Goal: Book appointment/travel/reservation

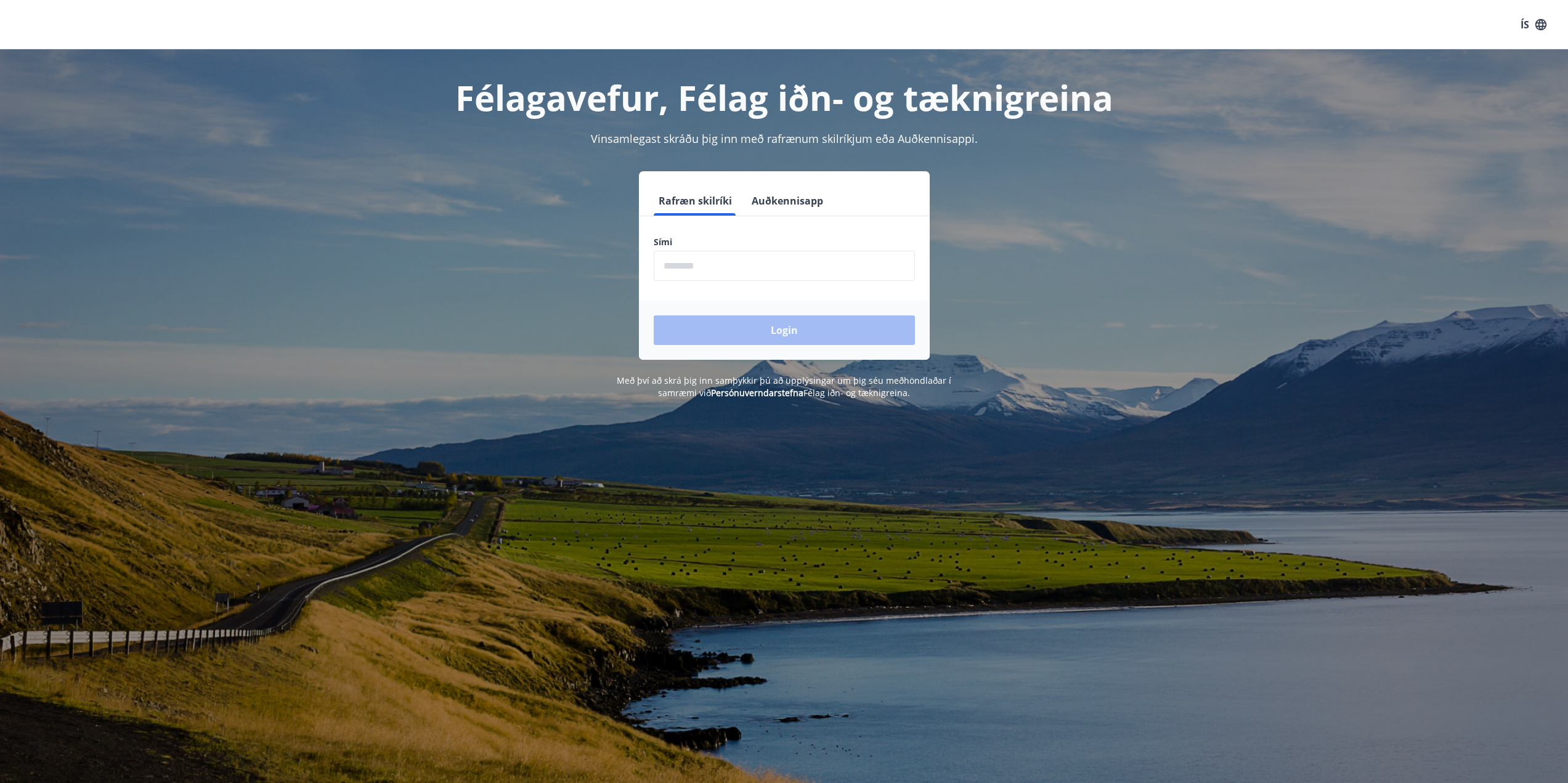
click at [846, 275] on input "phone" at bounding box center [784, 265] width 261 height 30
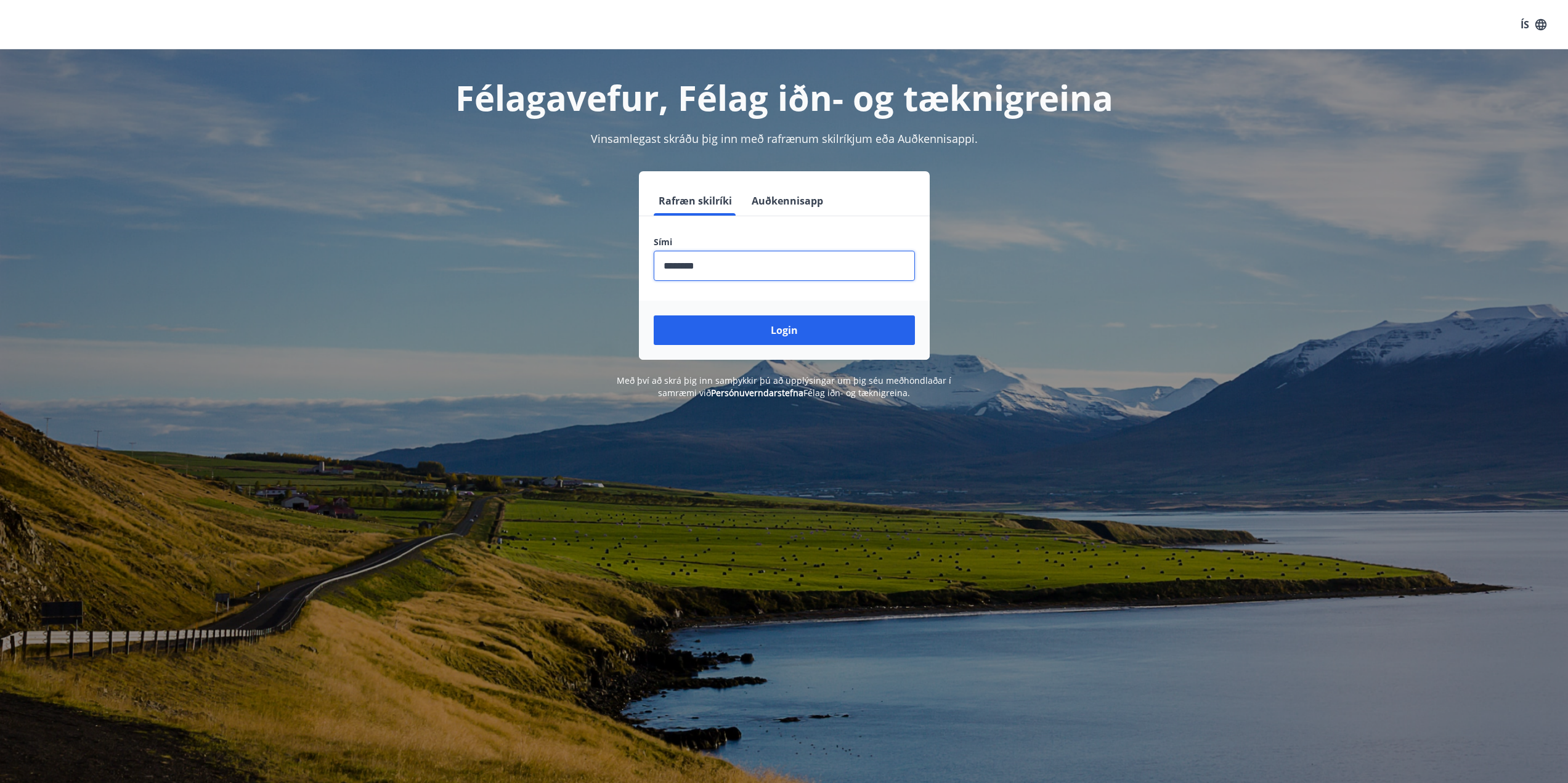
type input "********"
click at [653, 315] on button "Login" at bounding box center [784, 330] width 261 height 29
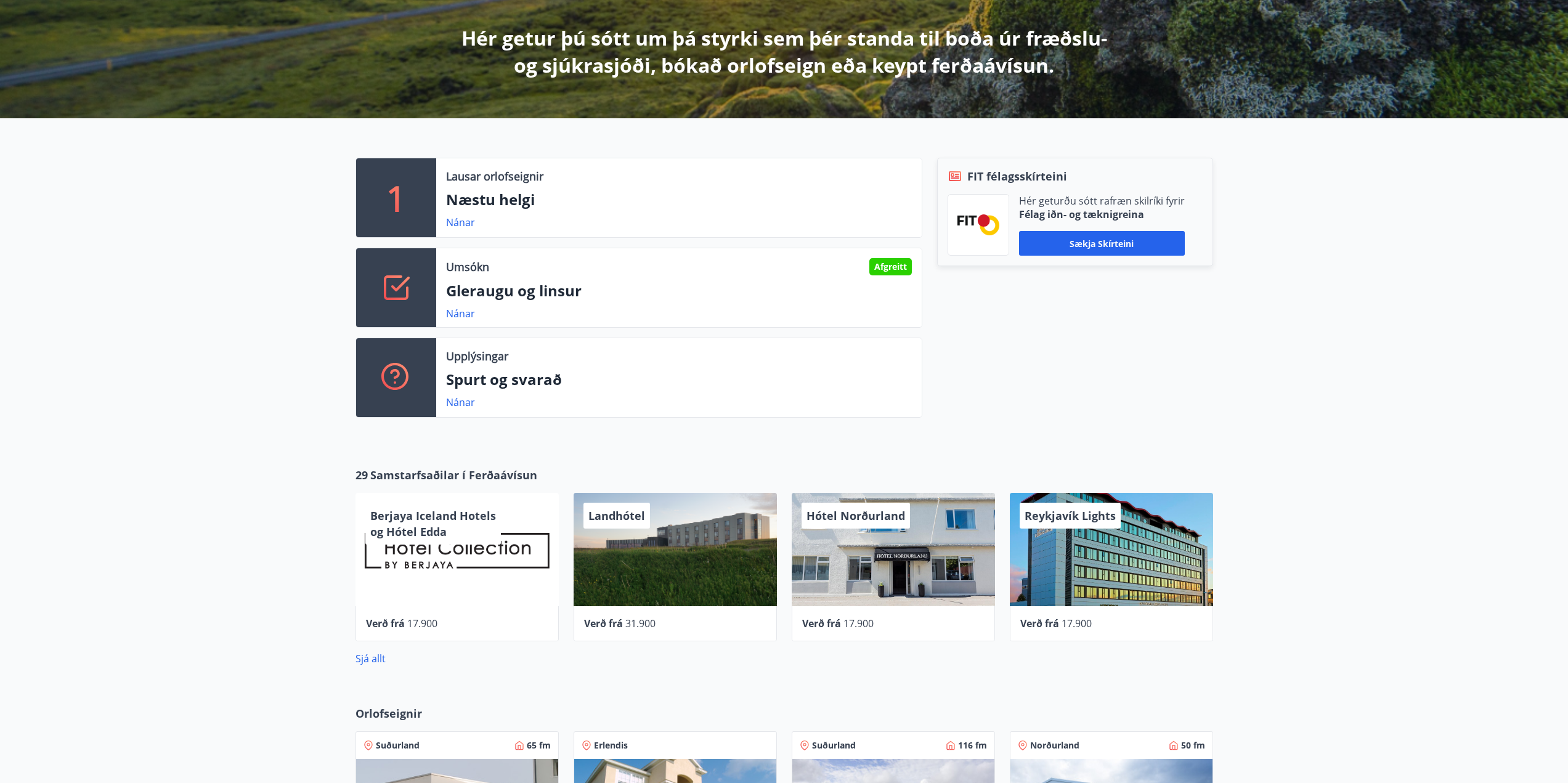
scroll to position [246, 0]
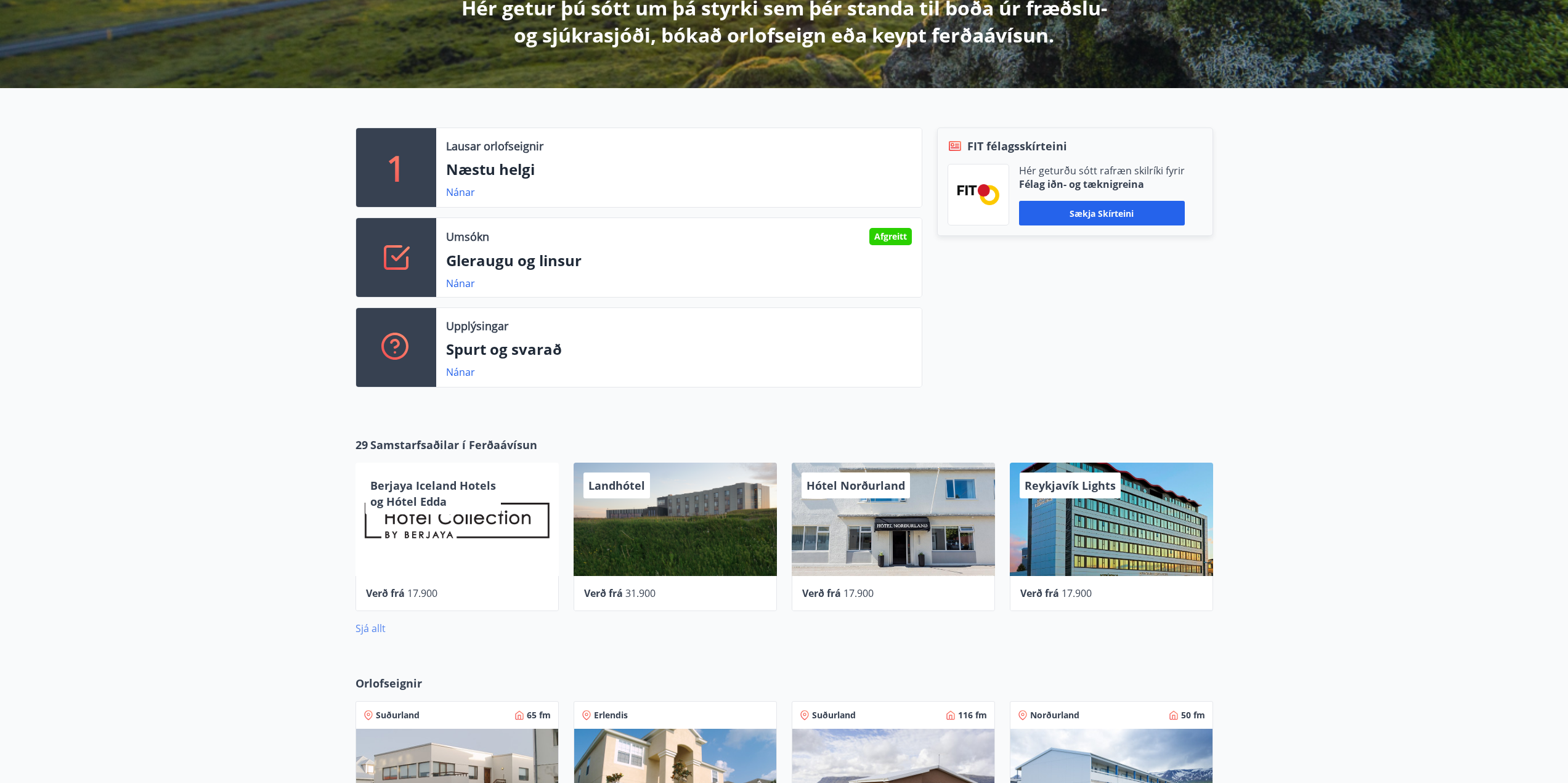
click at [366, 626] on link "Sjá allt" at bounding box center [370, 628] width 30 height 13
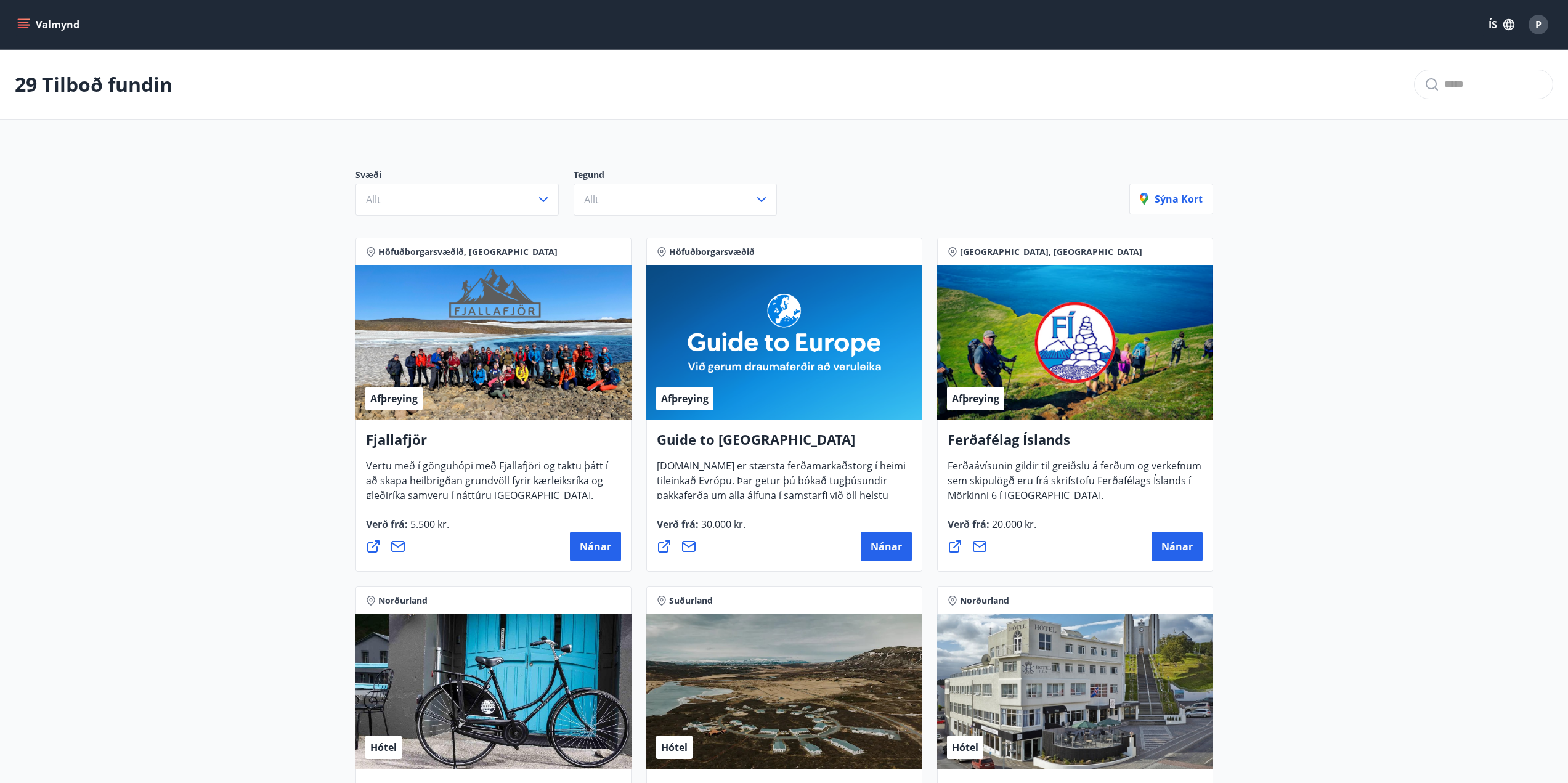
click at [19, 27] on icon "menu" at bounding box center [23, 27] width 11 height 1
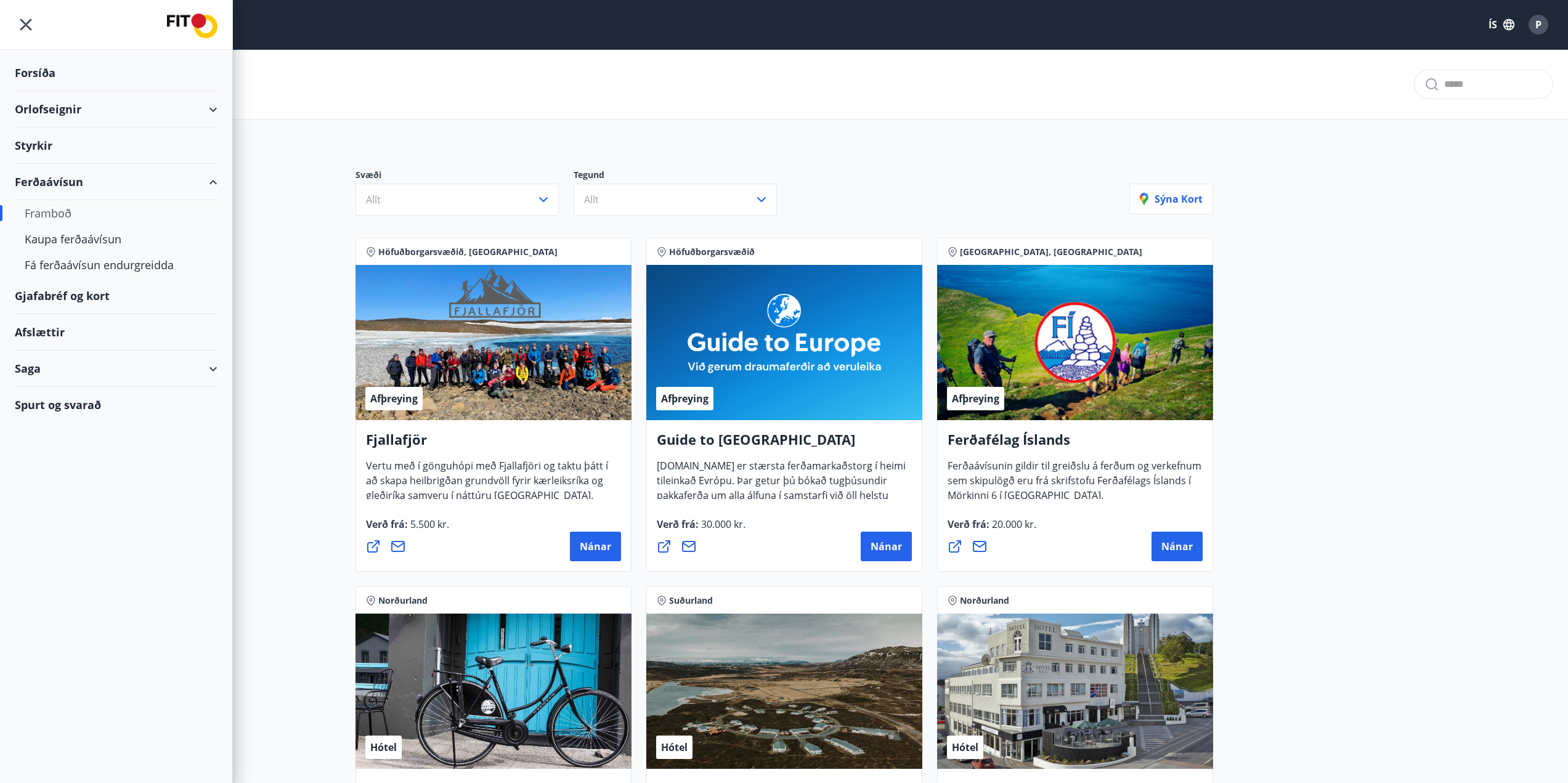
click at [94, 108] on div "Orlofseignir" at bounding box center [116, 109] width 203 height 36
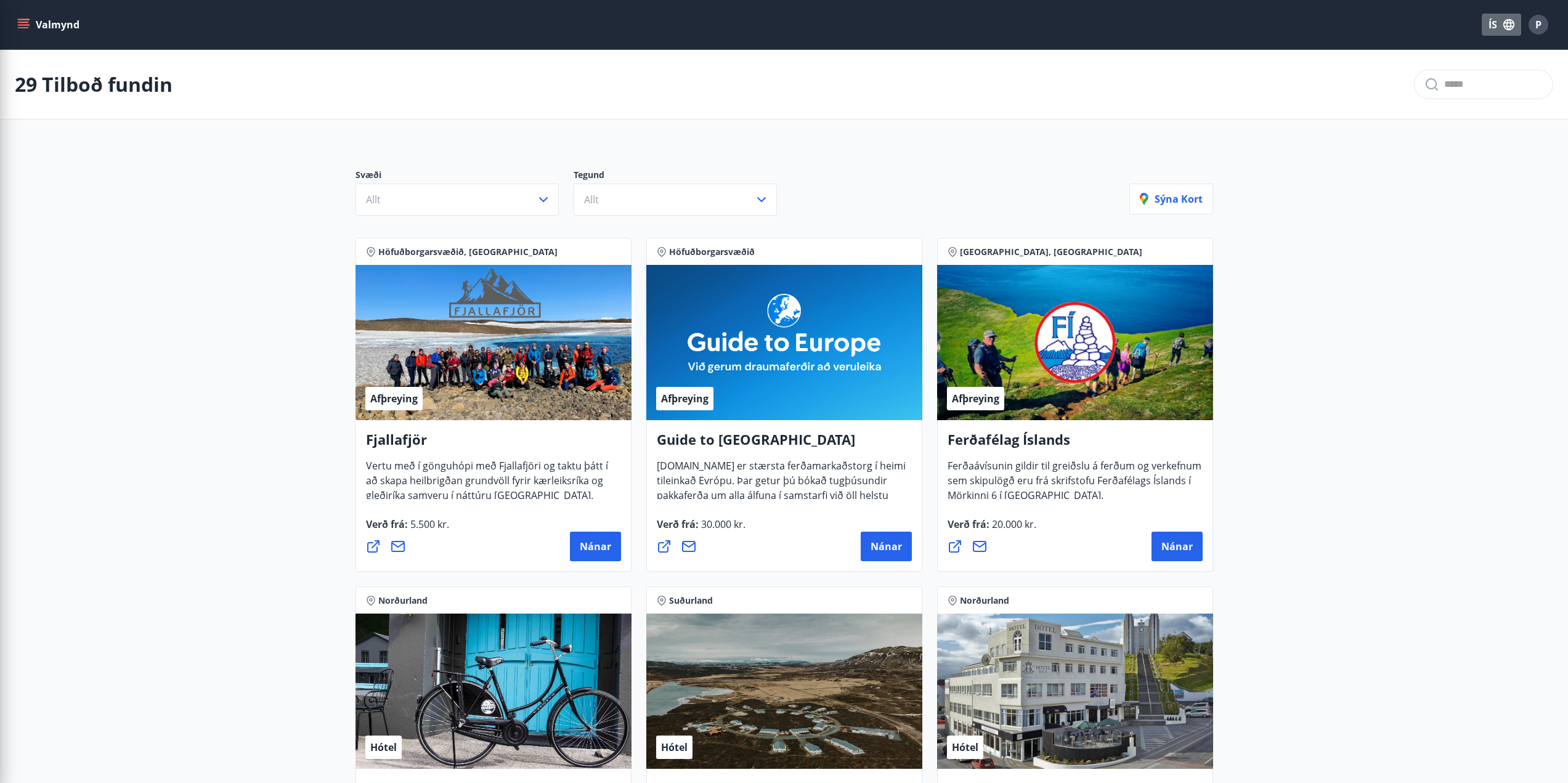
click at [1488, 19] on button "ÍS" at bounding box center [1501, 24] width 40 height 22
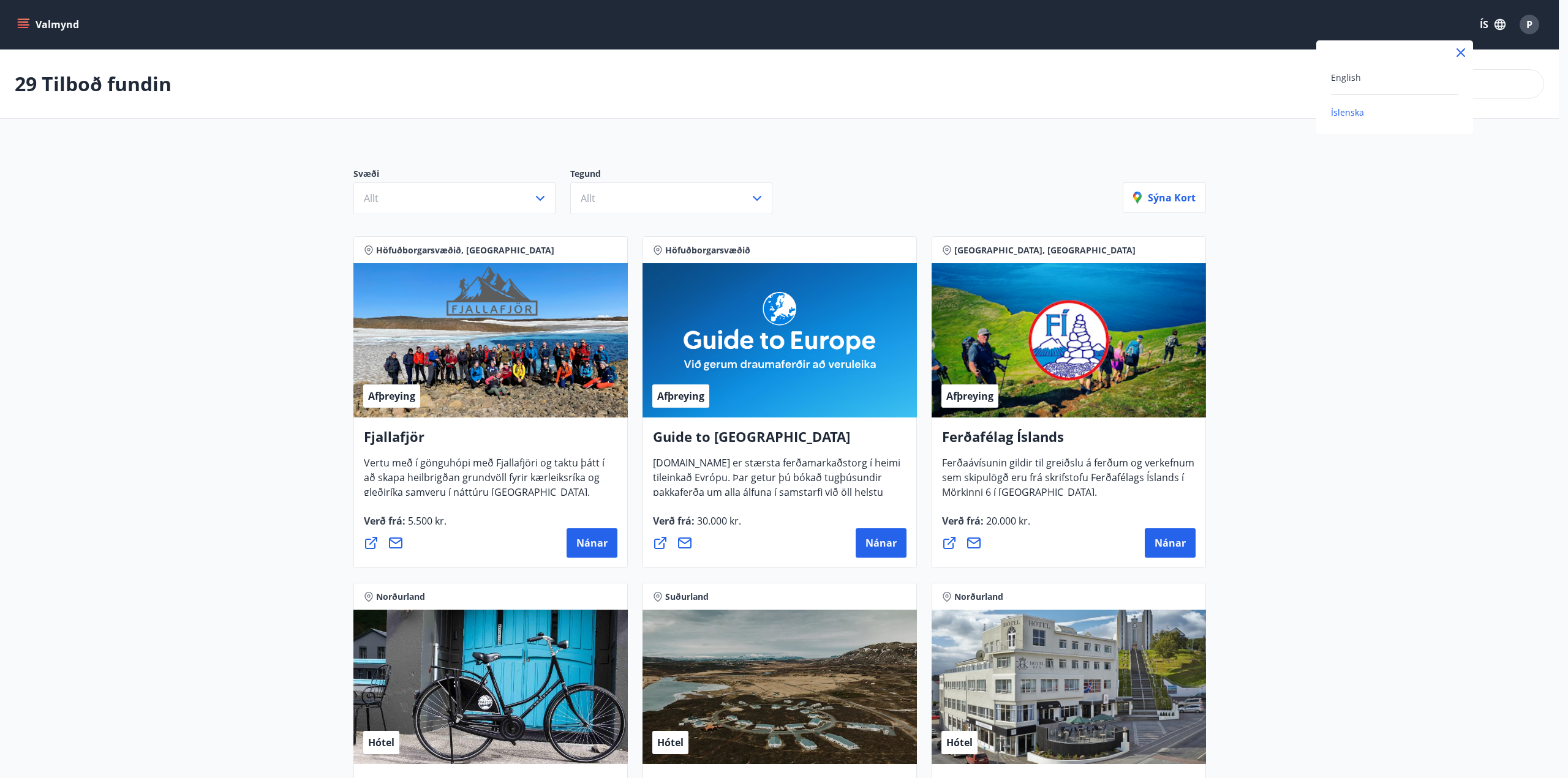
click at [1352, 85] on div "English" at bounding box center [1394, 83] width 127 height 25
click at [1350, 81] on span "English" at bounding box center [1345, 77] width 30 height 11
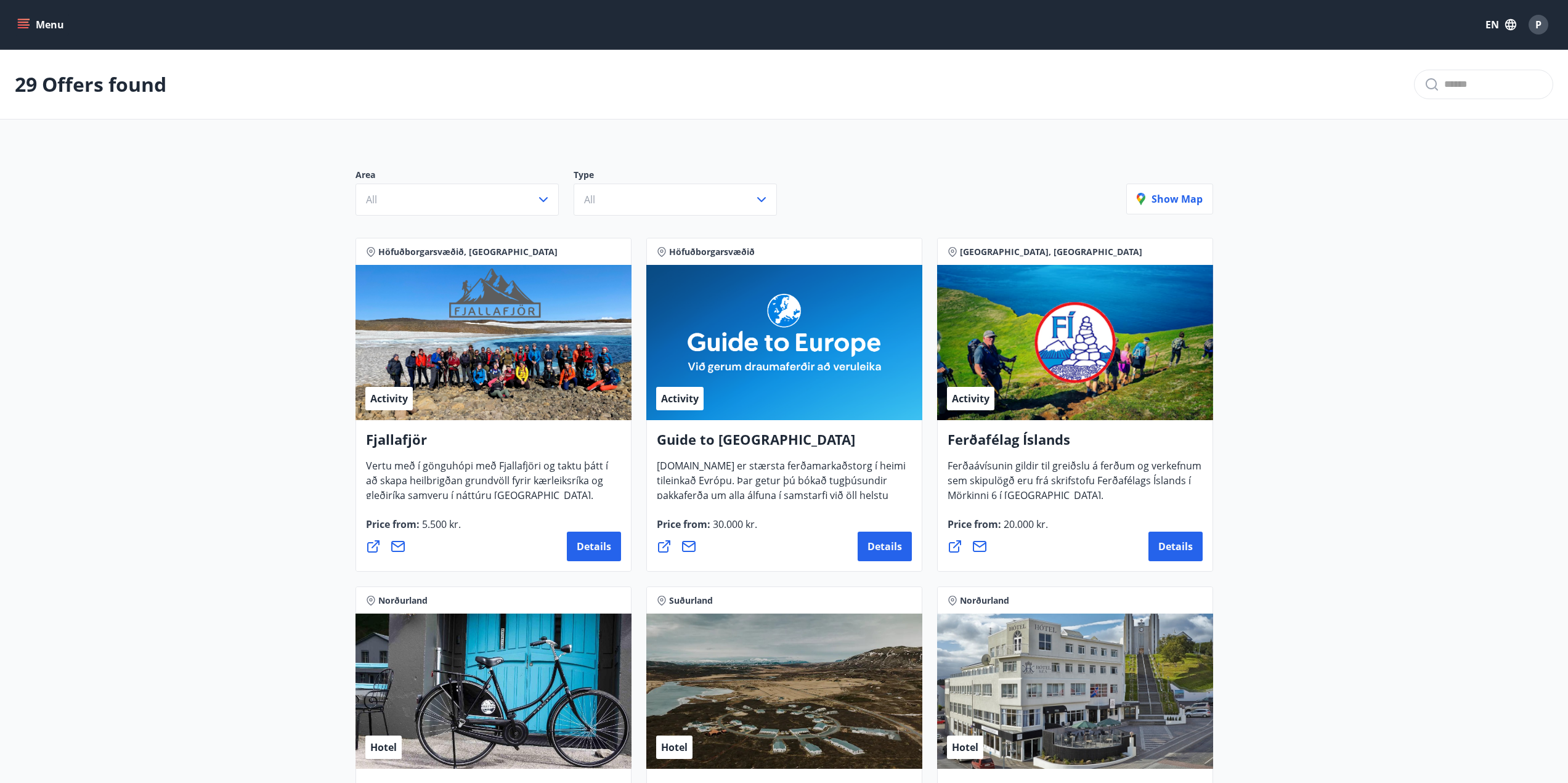
click at [25, 23] on icon "menu" at bounding box center [23, 22] width 11 height 1
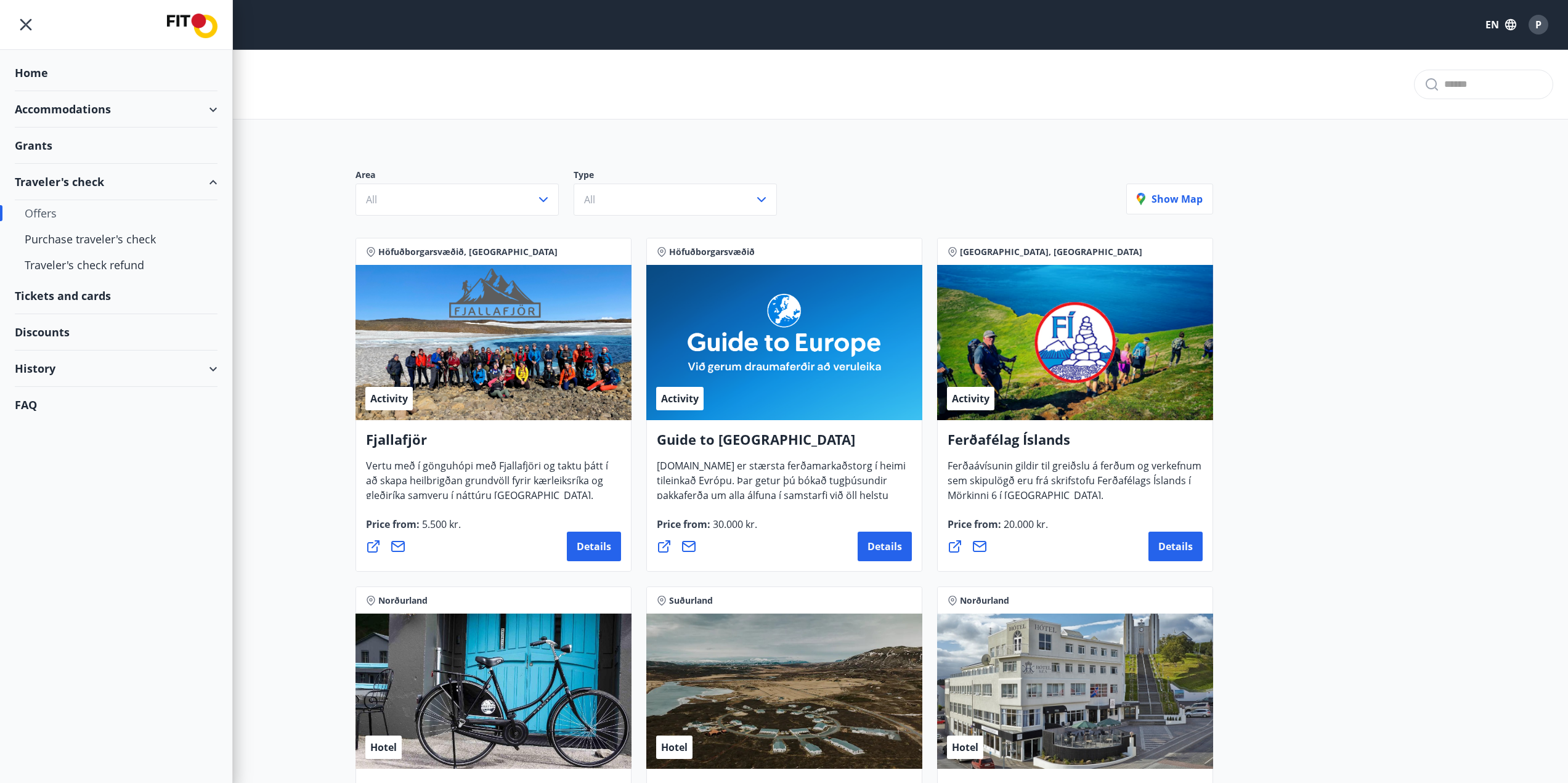
click at [62, 106] on div "Accommodations" at bounding box center [116, 109] width 203 height 36
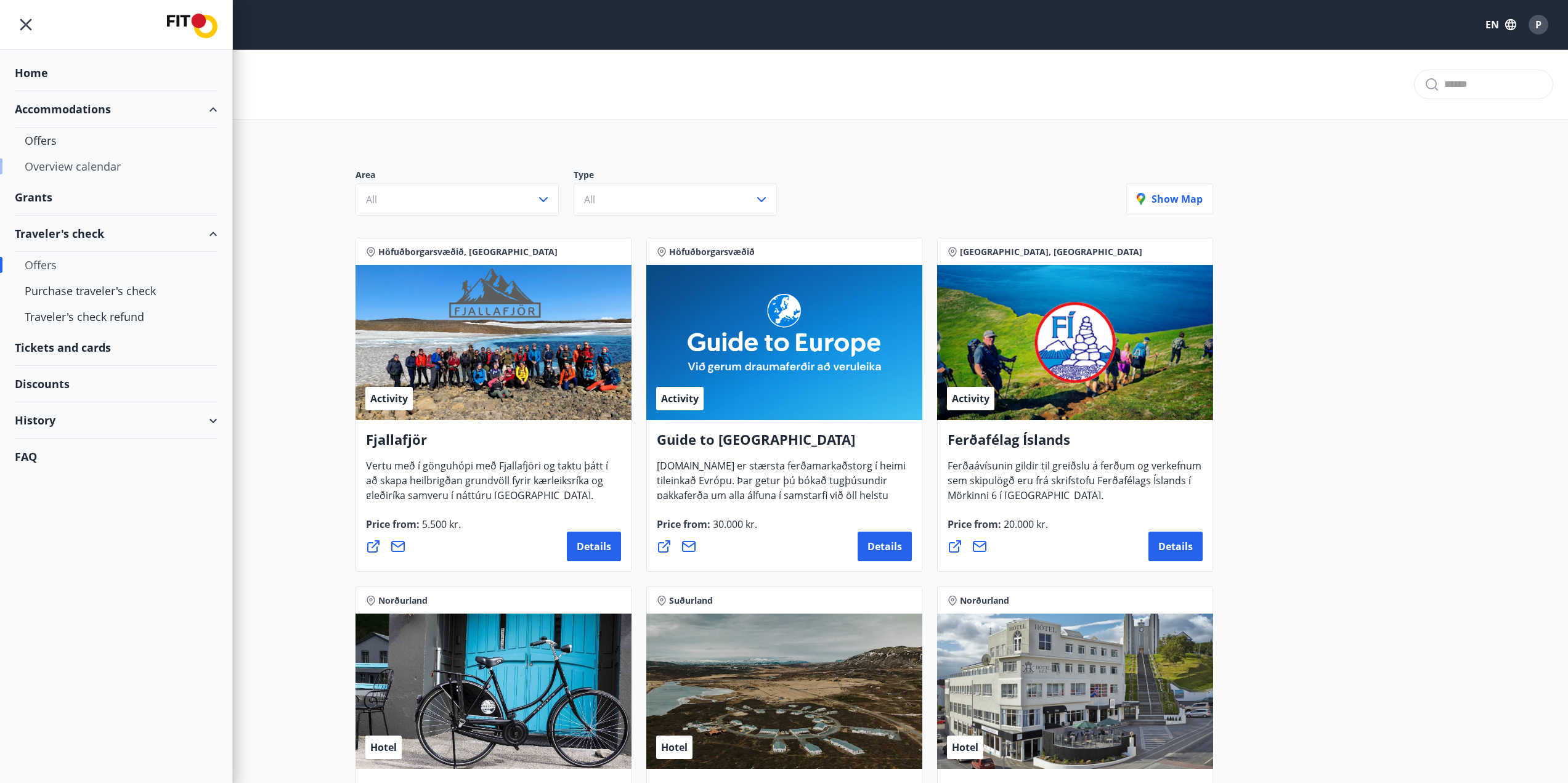
click at [50, 165] on div "Overview calendar" at bounding box center [116, 166] width 183 height 26
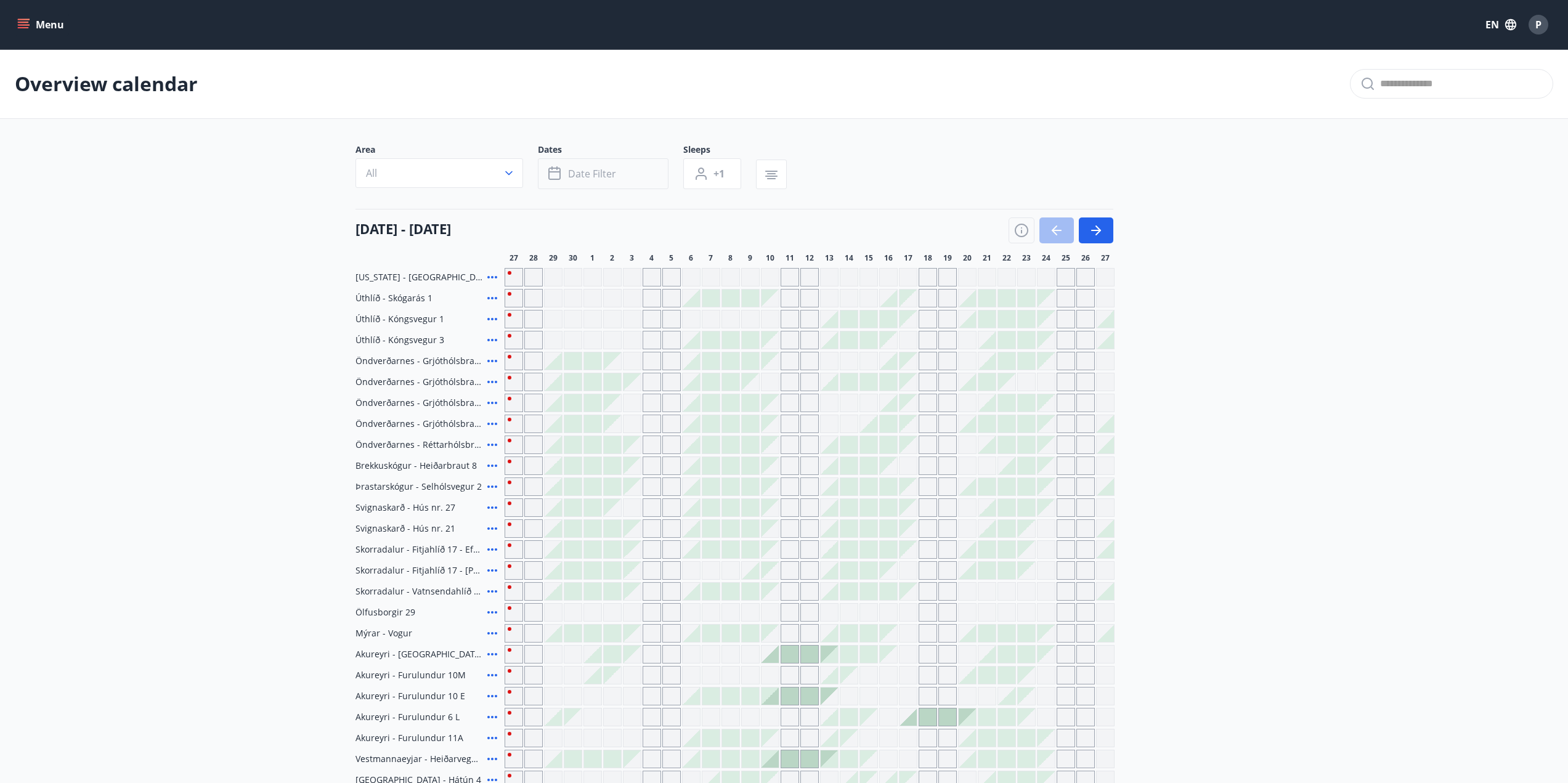
click at [559, 174] on icon "button" at bounding box center [554, 173] width 12 height 12
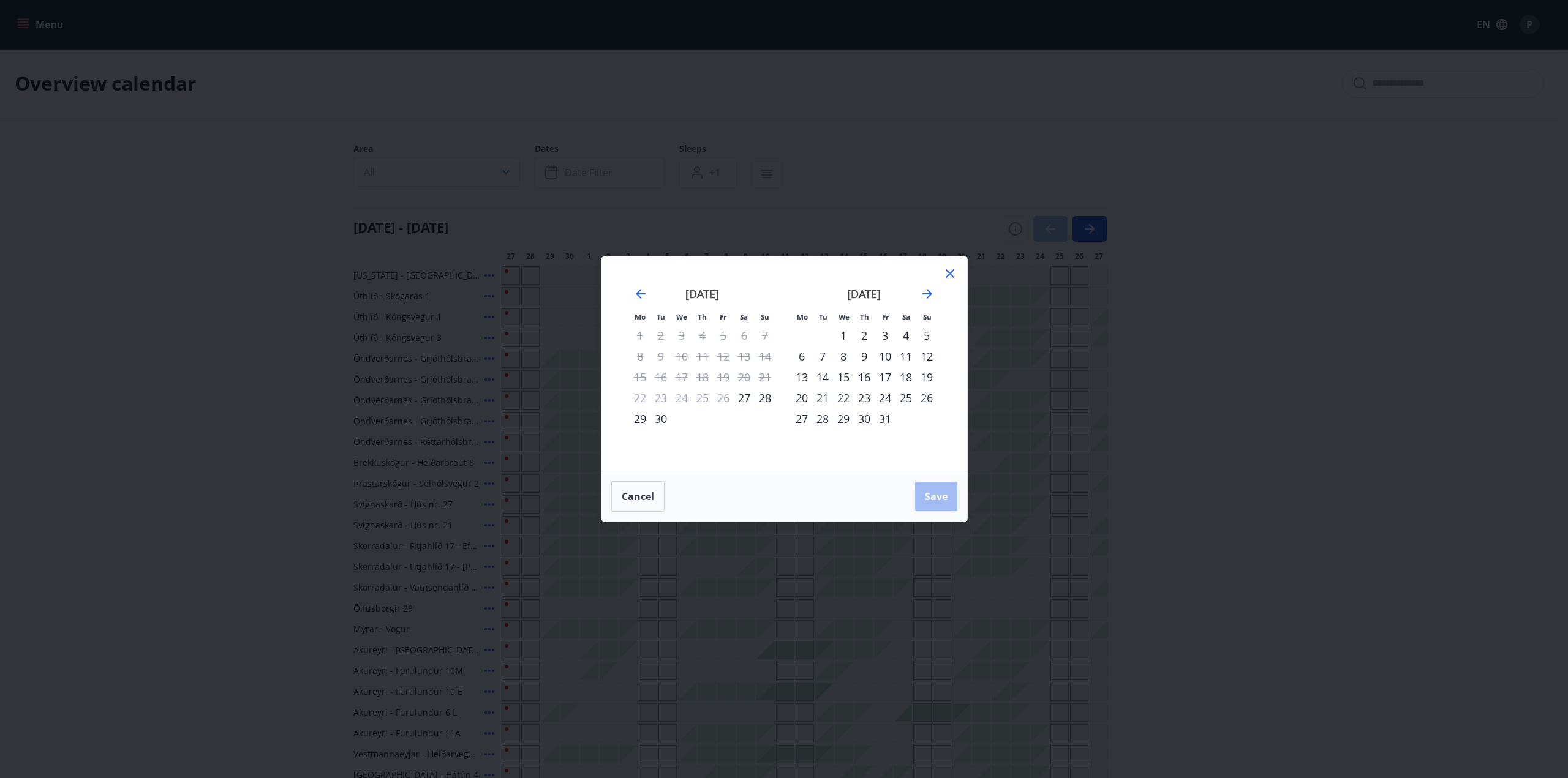
click at [882, 379] on div "17" at bounding box center [884, 377] width 21 height 21
click at [800, 393] on div "20" at bounding box center [801, 397] width 21 height 21
click at [942, 492] on span "Save" at bounding box center [936, 496] width 23 height 13
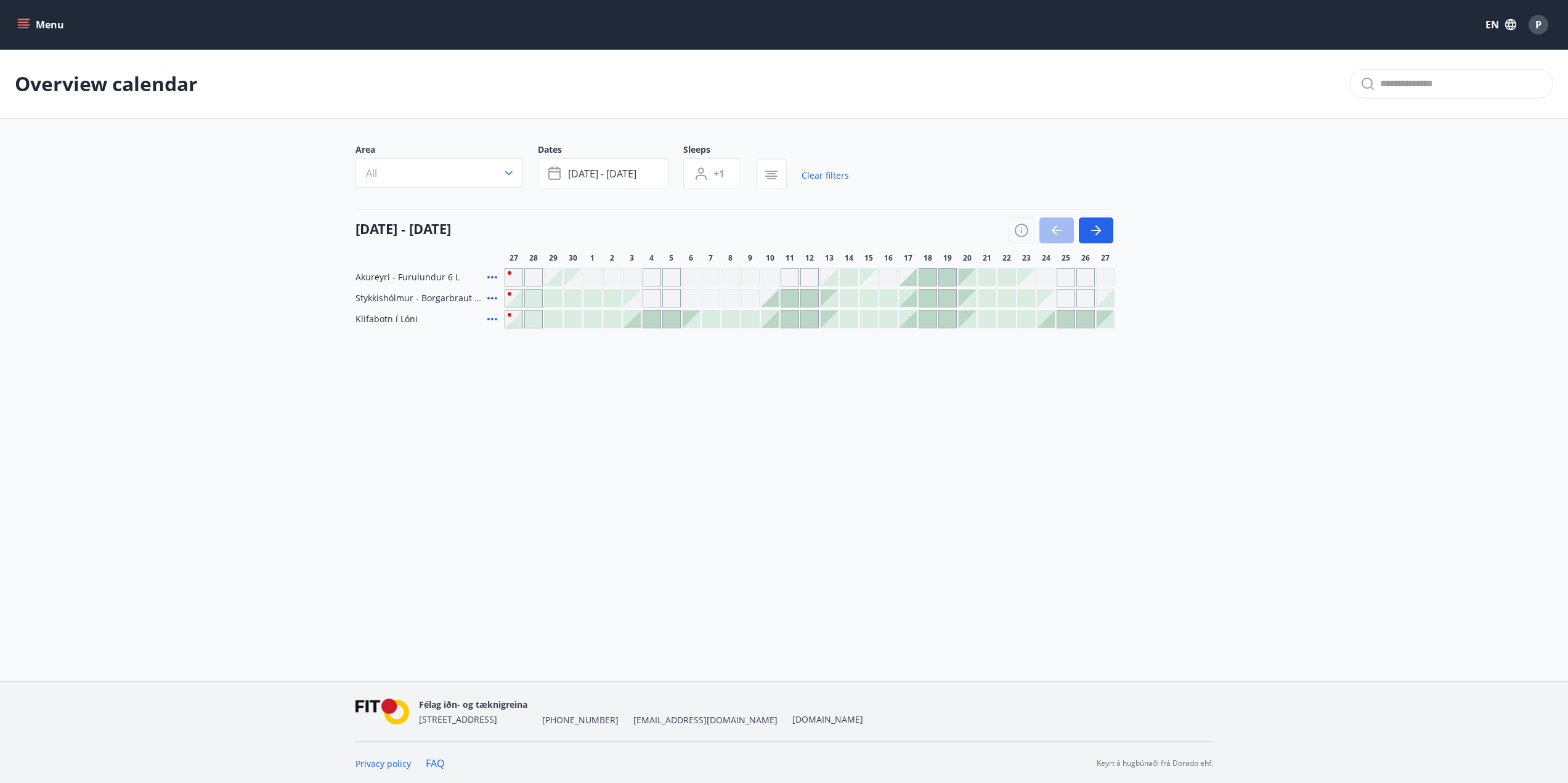
click at [388, 318] on span "Klifabotn í Lóni" at bounding box center [386, 319] width 62 height 12
click at [491, 317] on icon at bounding box center [492, 319] width 15 height 15
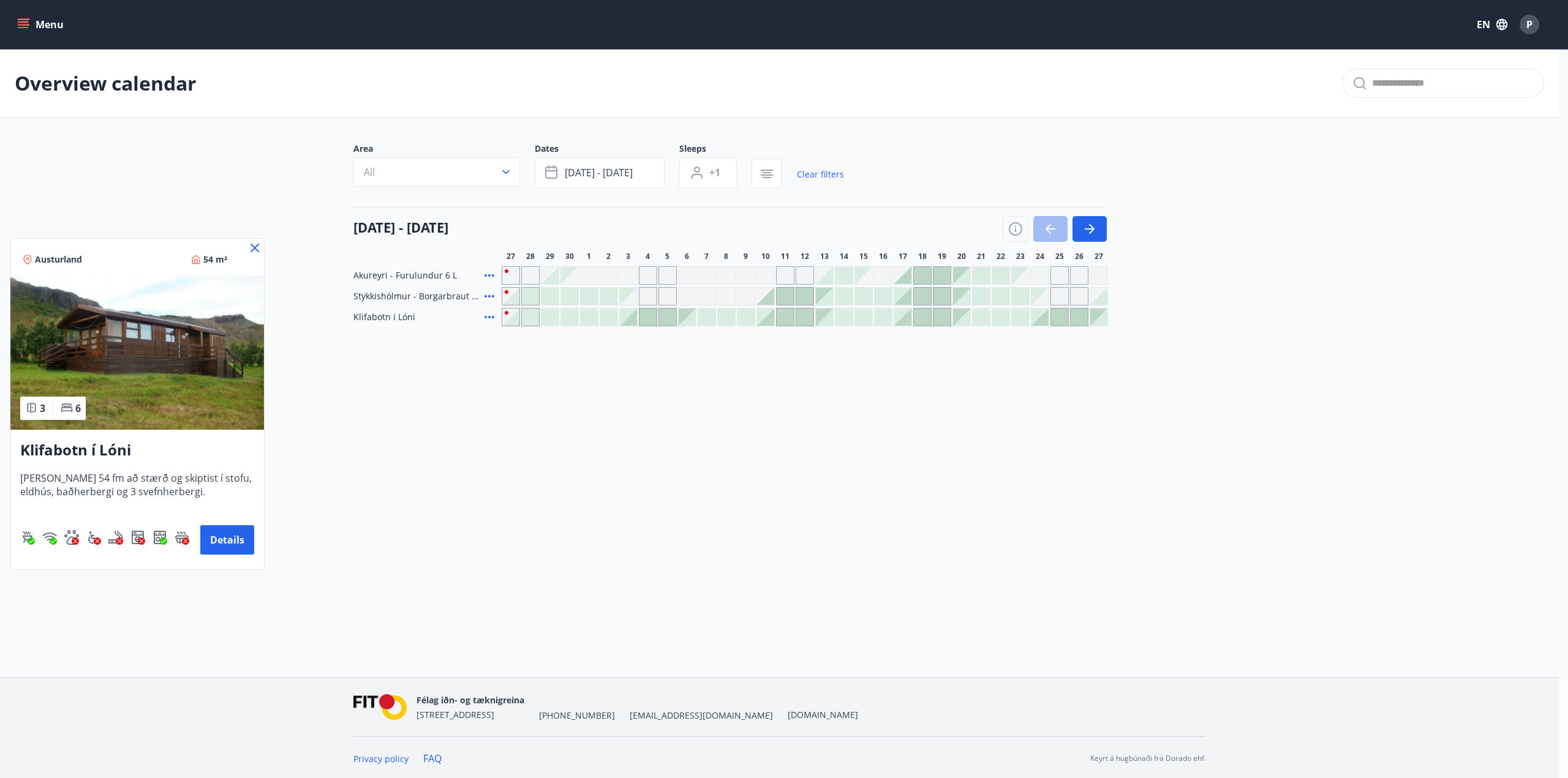
click at [492, 297] on div at bounding box center [784, 389] width 1568 height 778
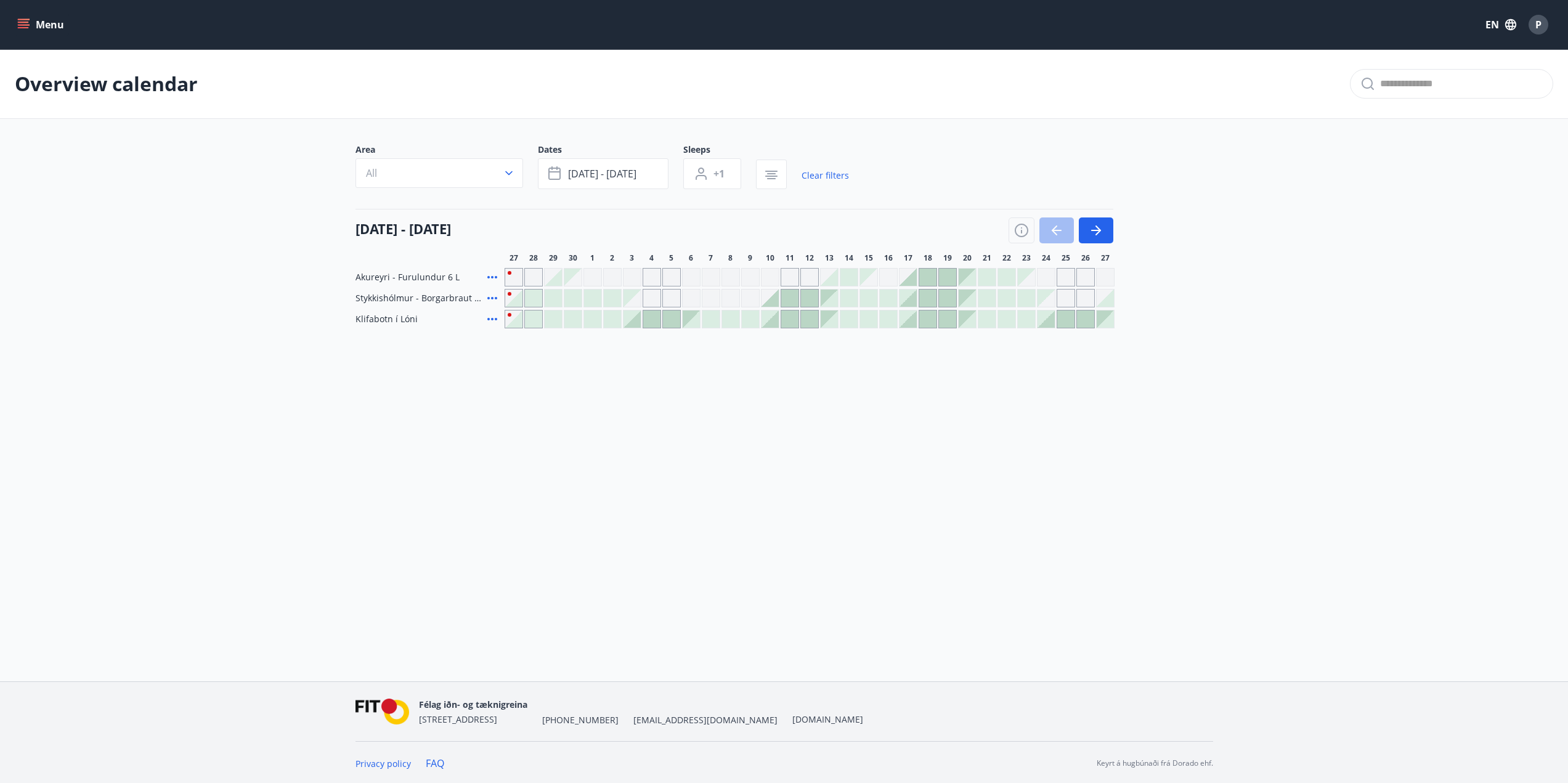
click at [494, 299] on icon at bounding box center [492, 298] width 15 height 15
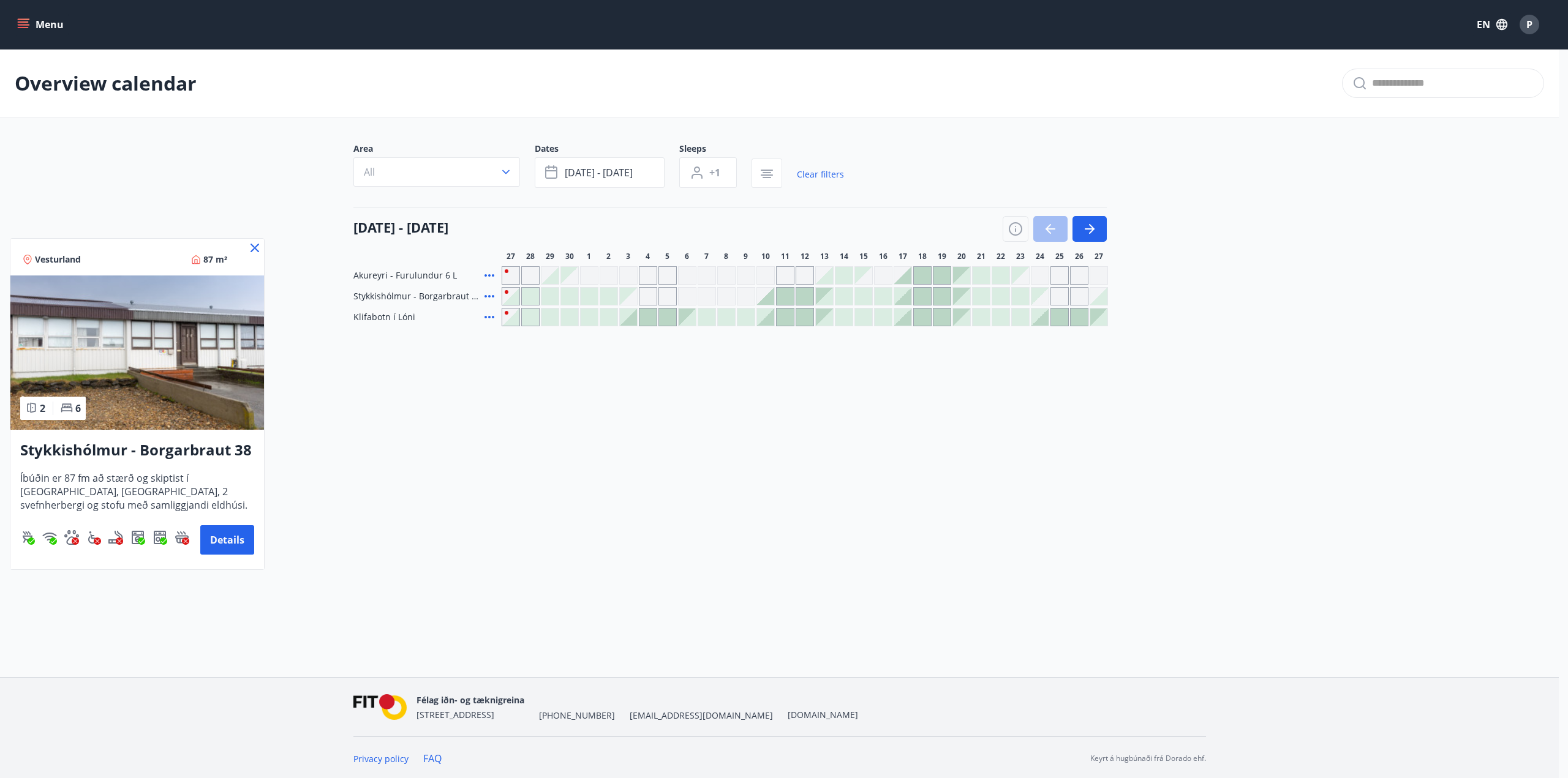
click at [488, 276] on div at bounding box center [784, 389] width 1568 height 778
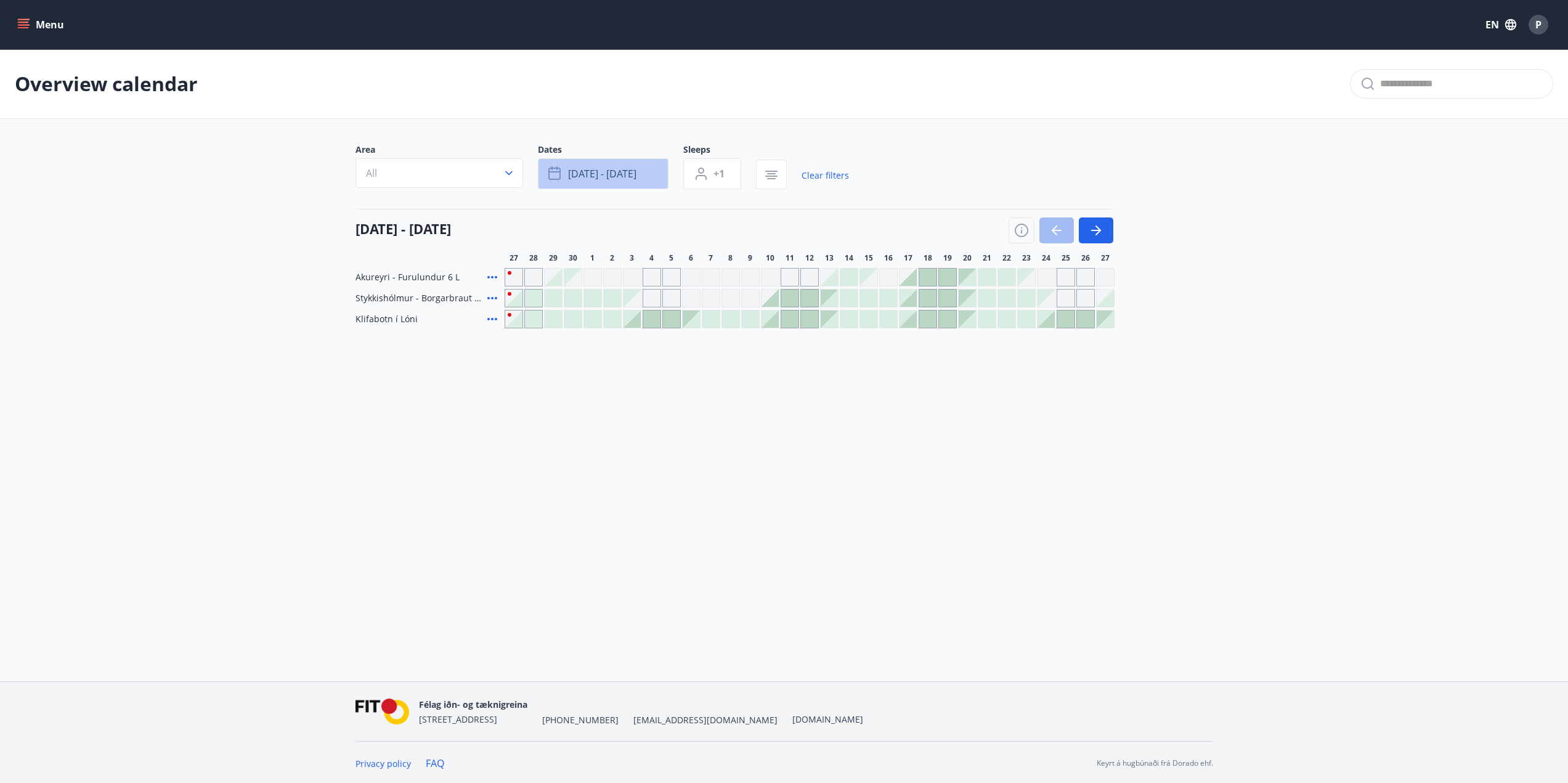
click at [561, 171] on icon "button" at bounding box center [556, 173] width 15 height 15
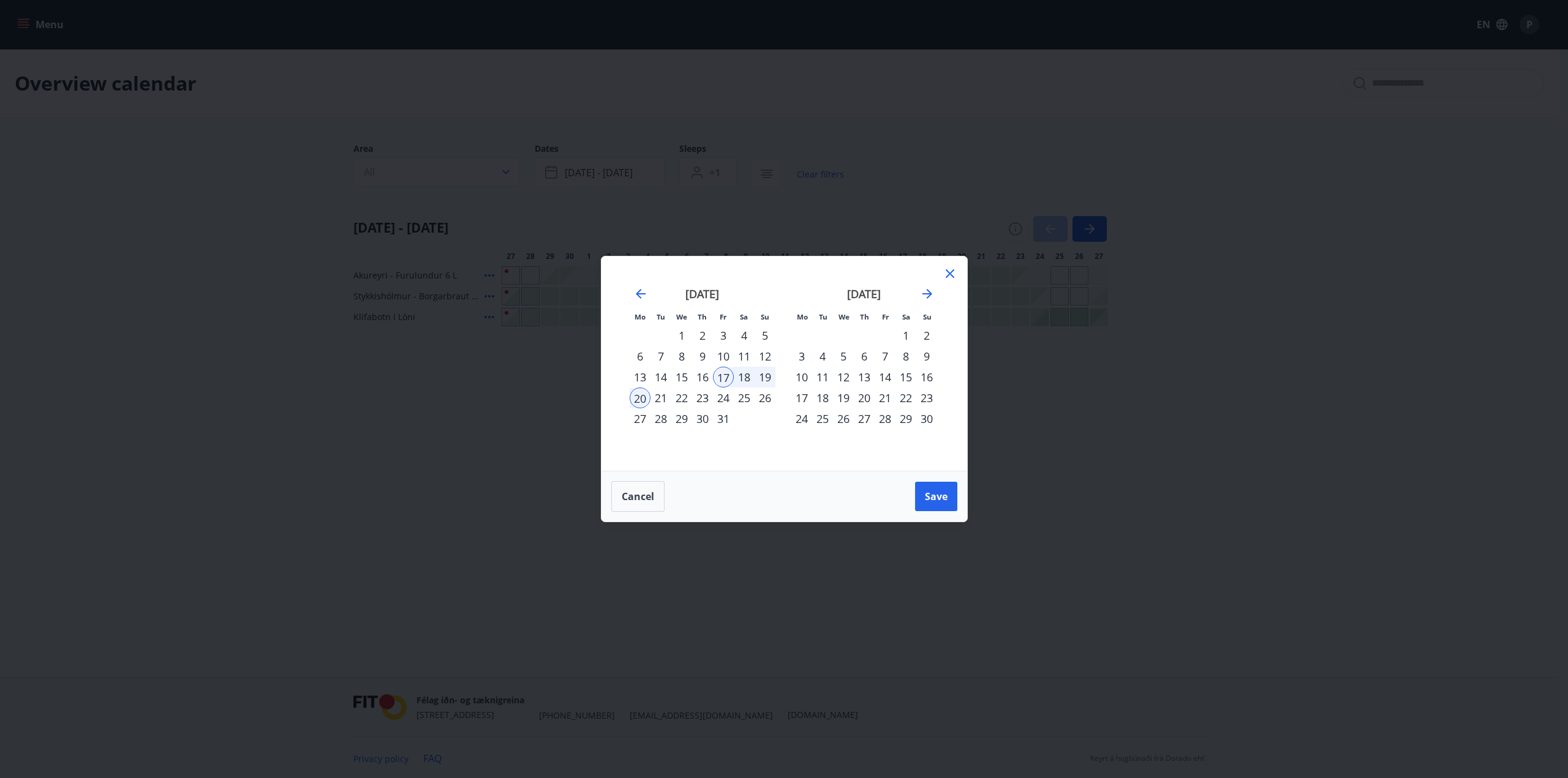
click at [765, 381] on div "19" at bounding box center [765, 377] width 21 height 21
click at [725, 379] on div "17" at bounding box center [723, 377] width 21 height 21
click at [766, 380] on div "19" at bounding box center [765, 377] width 21 height 21
click at [941, 494] on span "Save" at bounding box center [936, 496] width 23 height 13
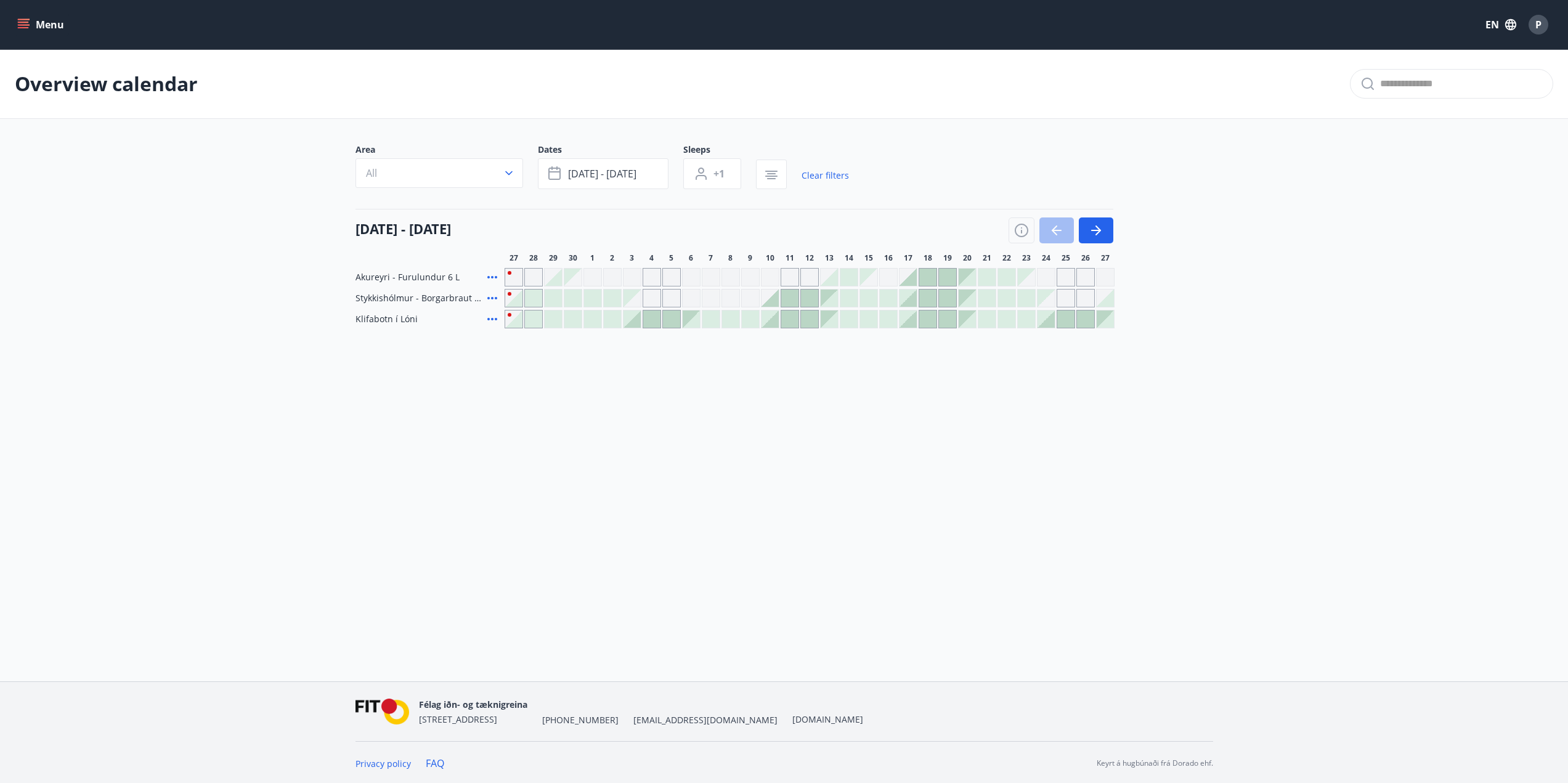
click at [857, 180] on div "Area All Dates Oct 17 - Oct 19 Sleeps +1 Clear filters" at bounding box center [784, 168] width 858 height 50
click at [827, 176] on link "Clear filters" at bounding box center [825, 175] width 48 height 27
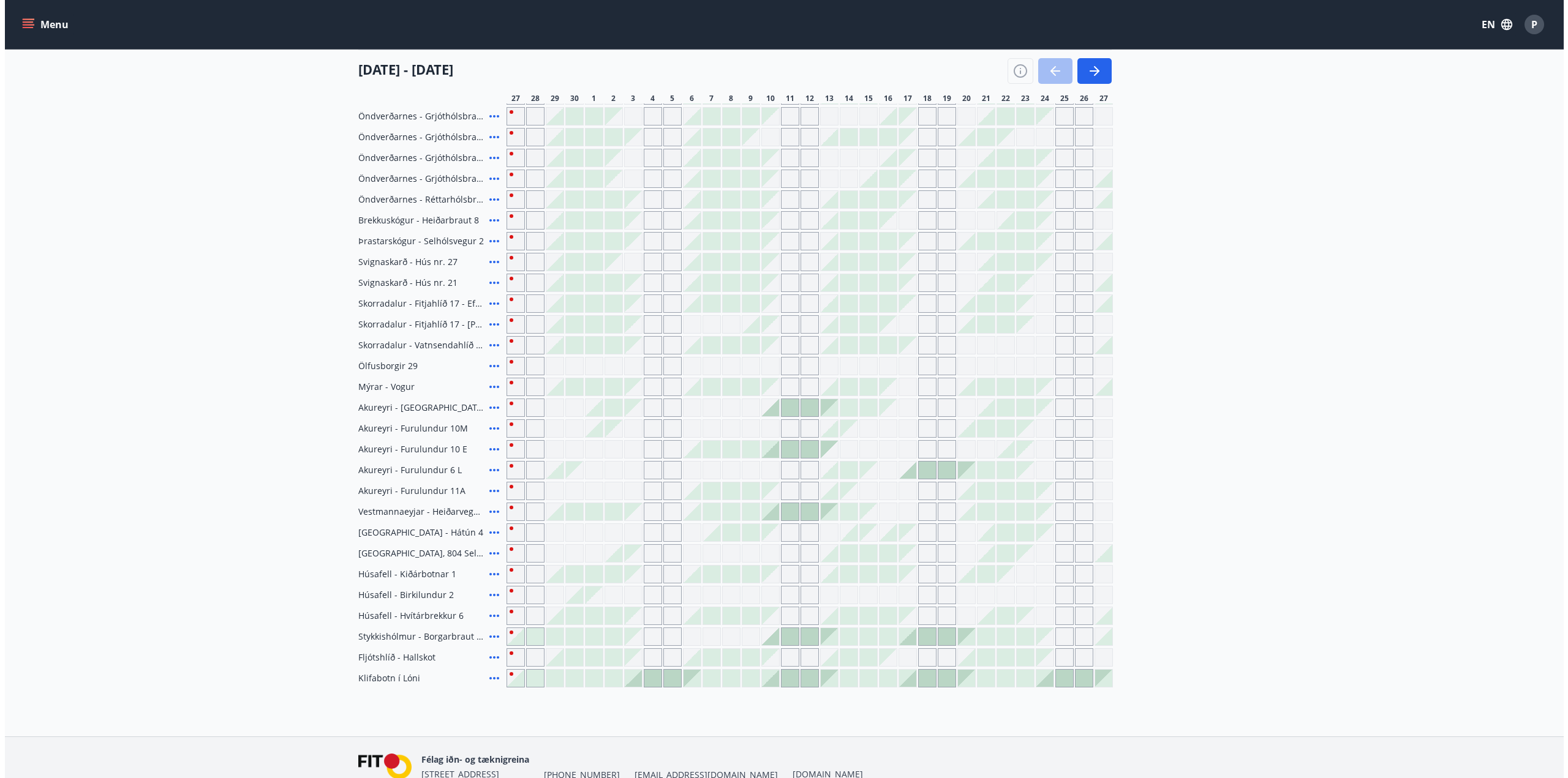
scroll to position [181, 0]
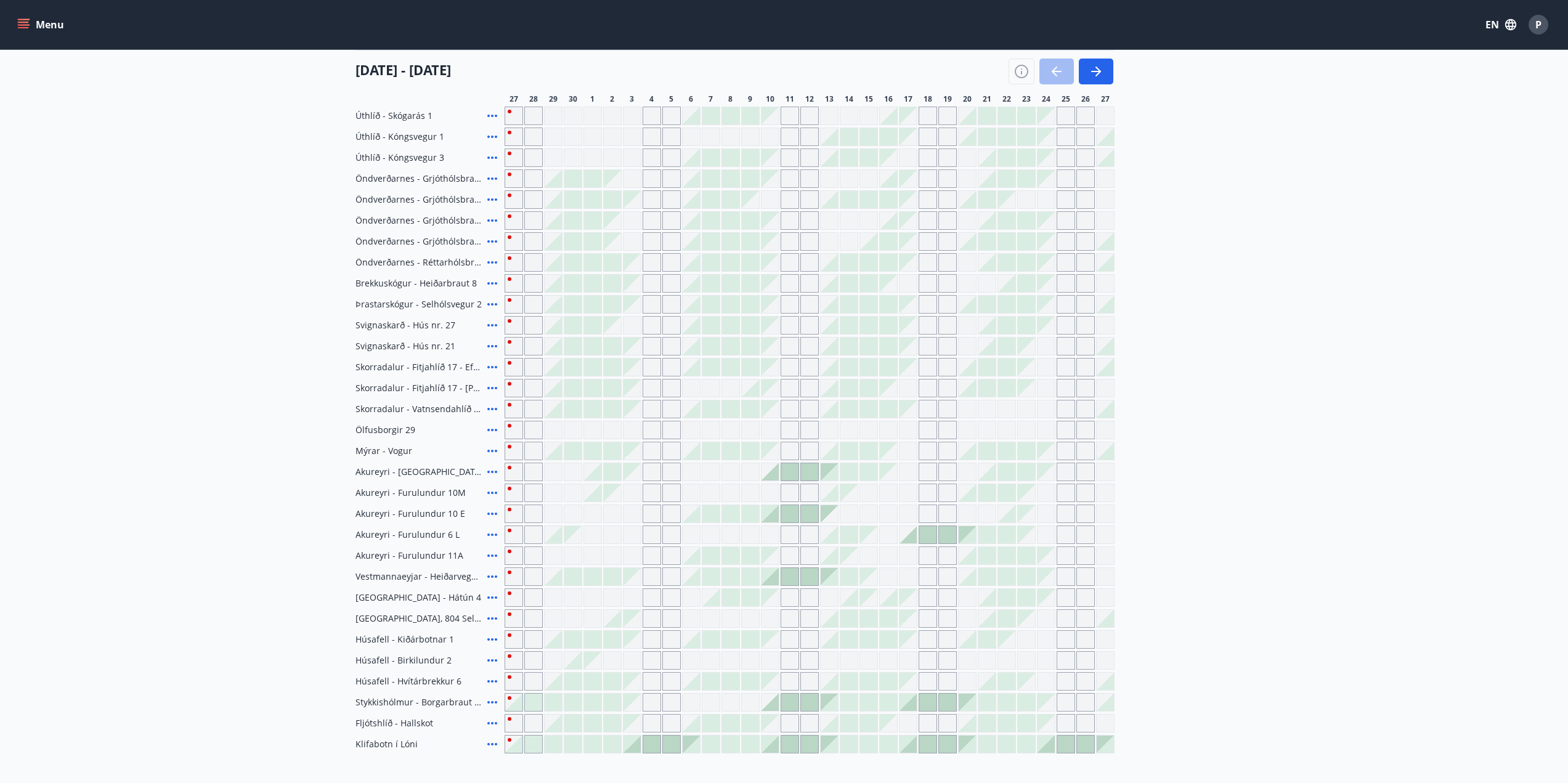
click at [495, 579] on icon at bounding box center [492, 577] width 15 height 15
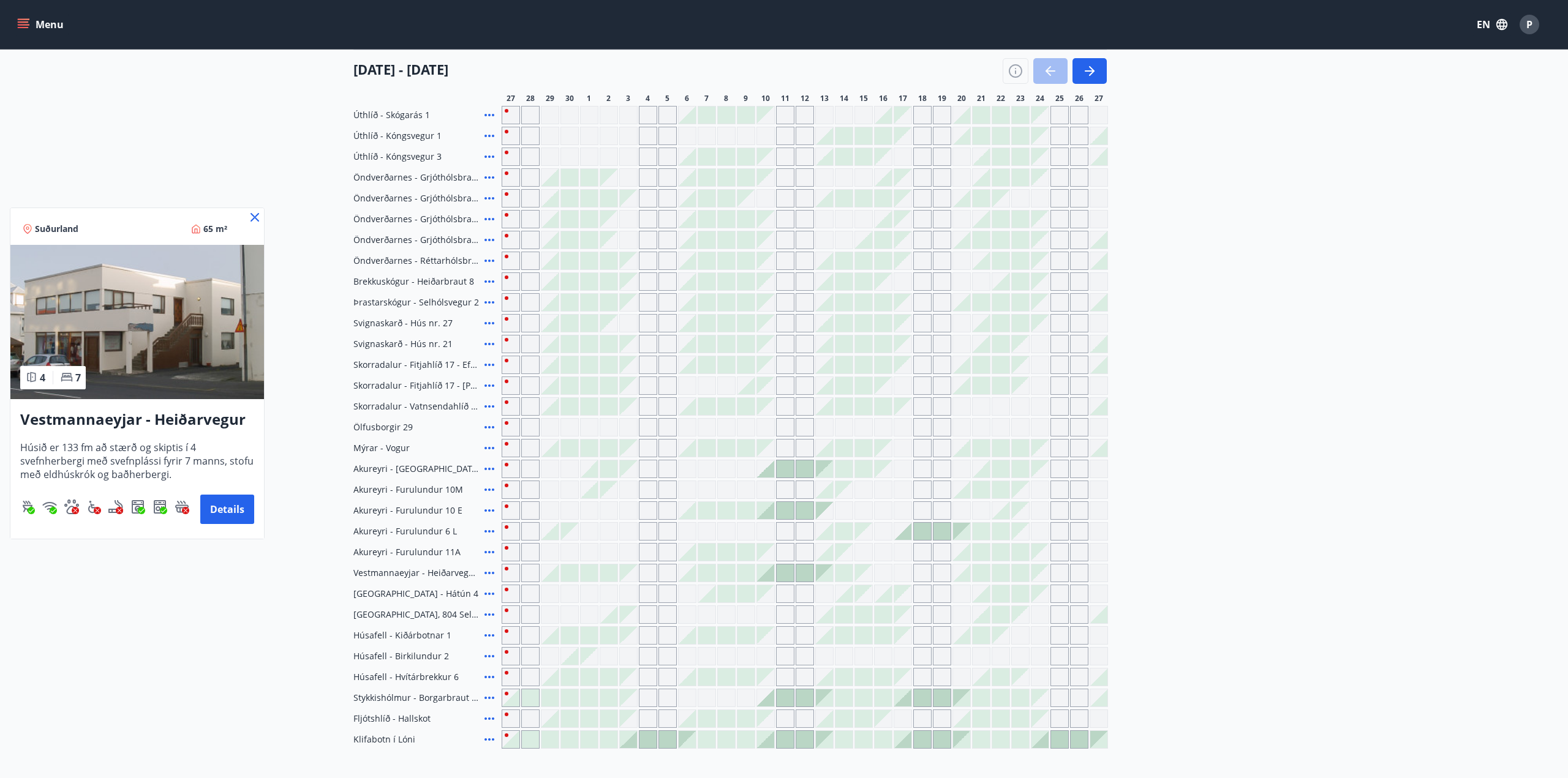
click at [490, 533] on div at bounding box center [784, 389] width 1568 height 778
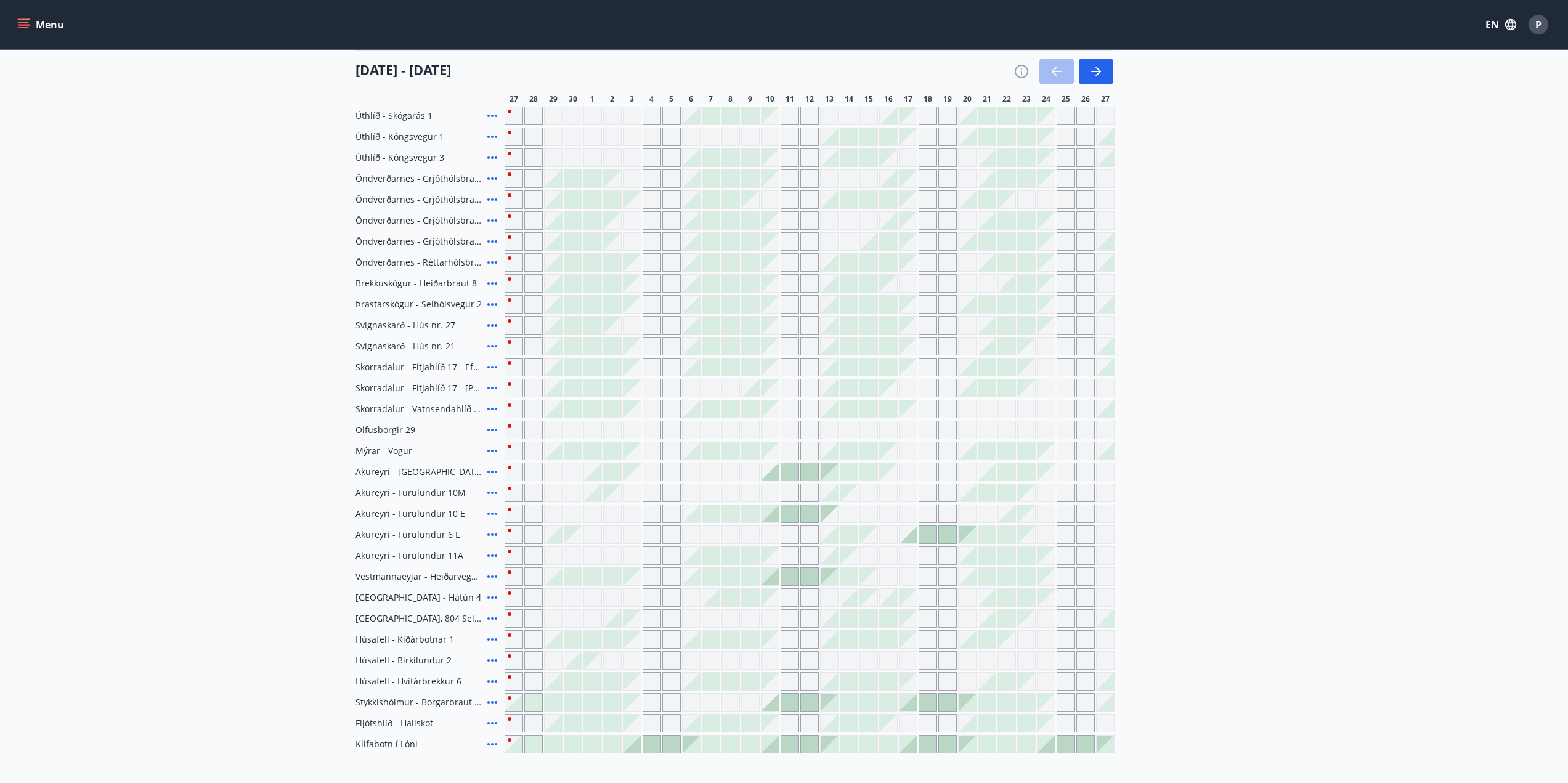
click at [493, 537] on icon at bounding box center [492, 535] width 15 height 15
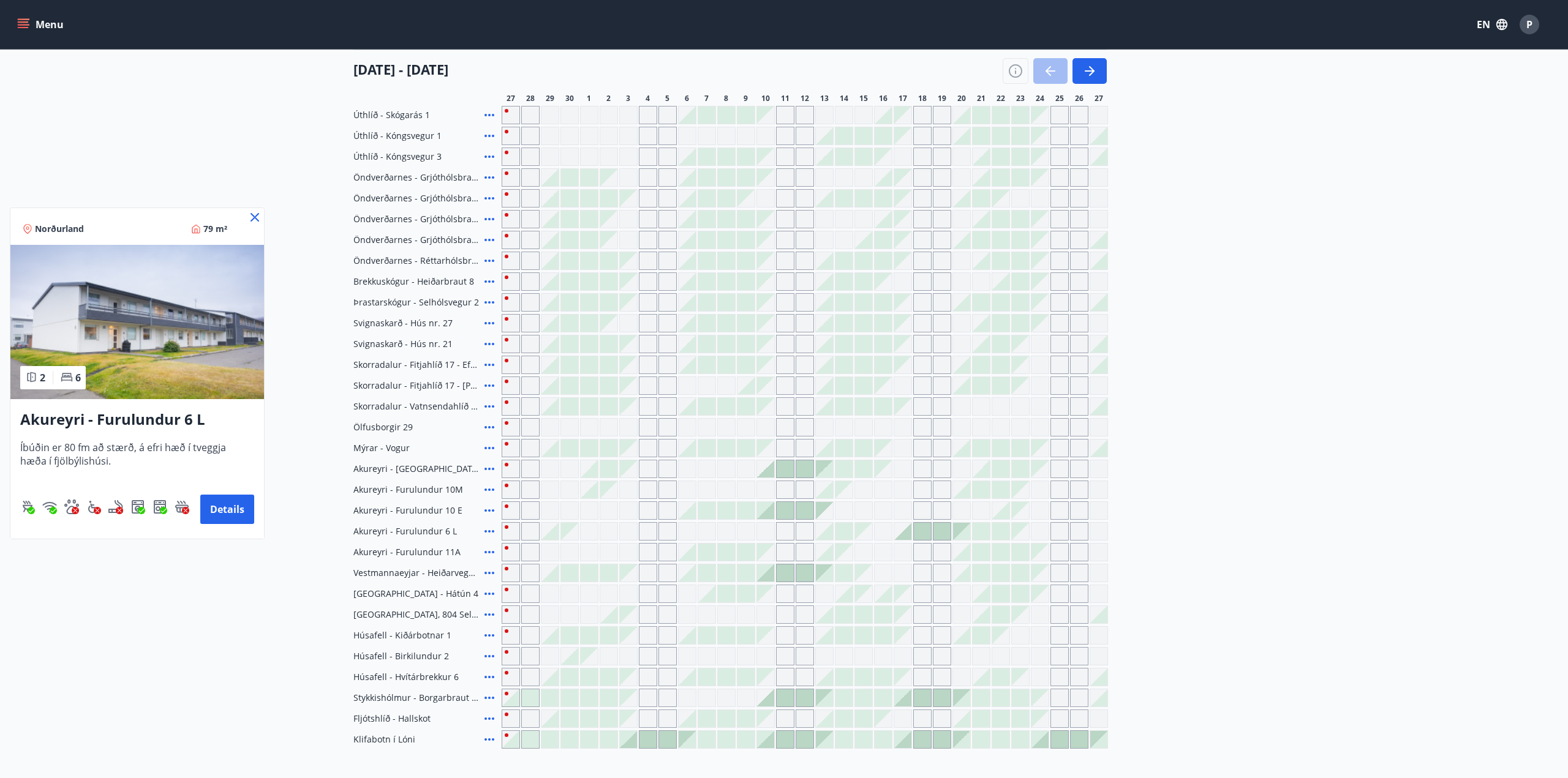
click at [492, 404] on div at bounding box center [784, 389] width 1568 height 778
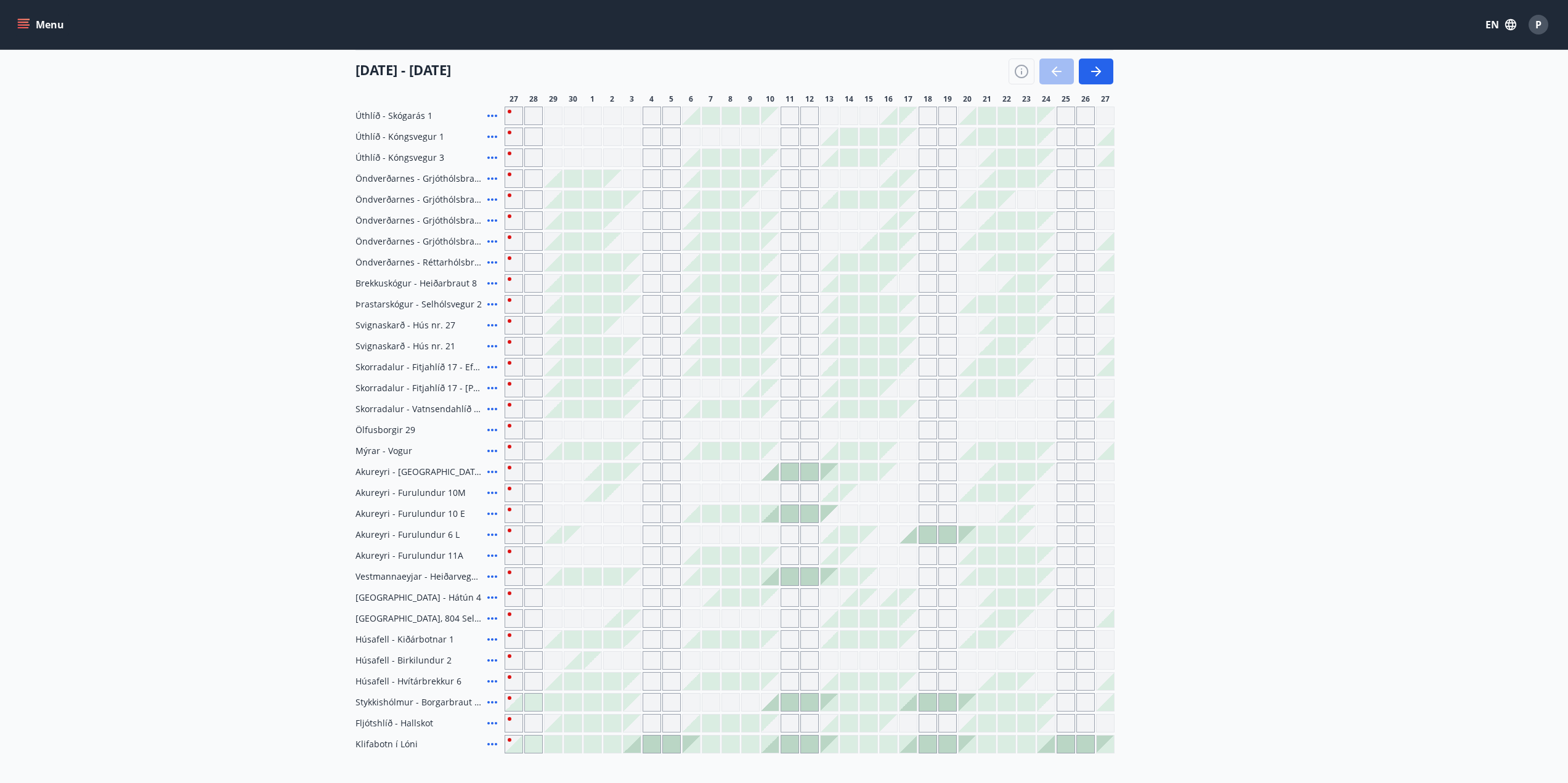
click at [488, 404] on icon at bounding box center [492, 409] width 15 height 15
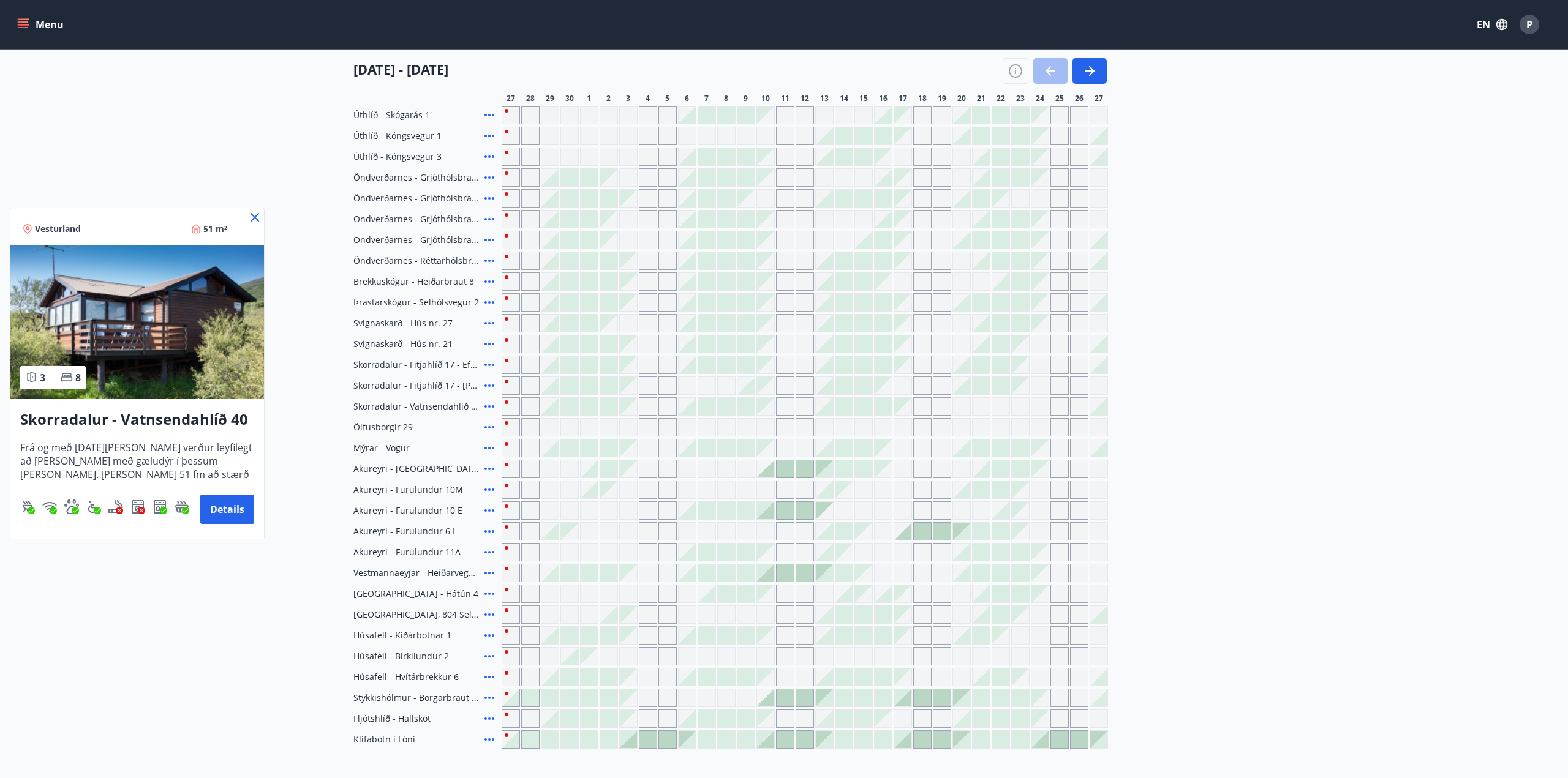
click at [488, 385] on div at bounding box center [784, 389] width 1568 height 778
click at [261, 214] on main "Overview calendar Area All Dates Date filter Sleeps +1 27 September - 27 Octobe…" at bounding box center [779, 308] width 1559 height 881
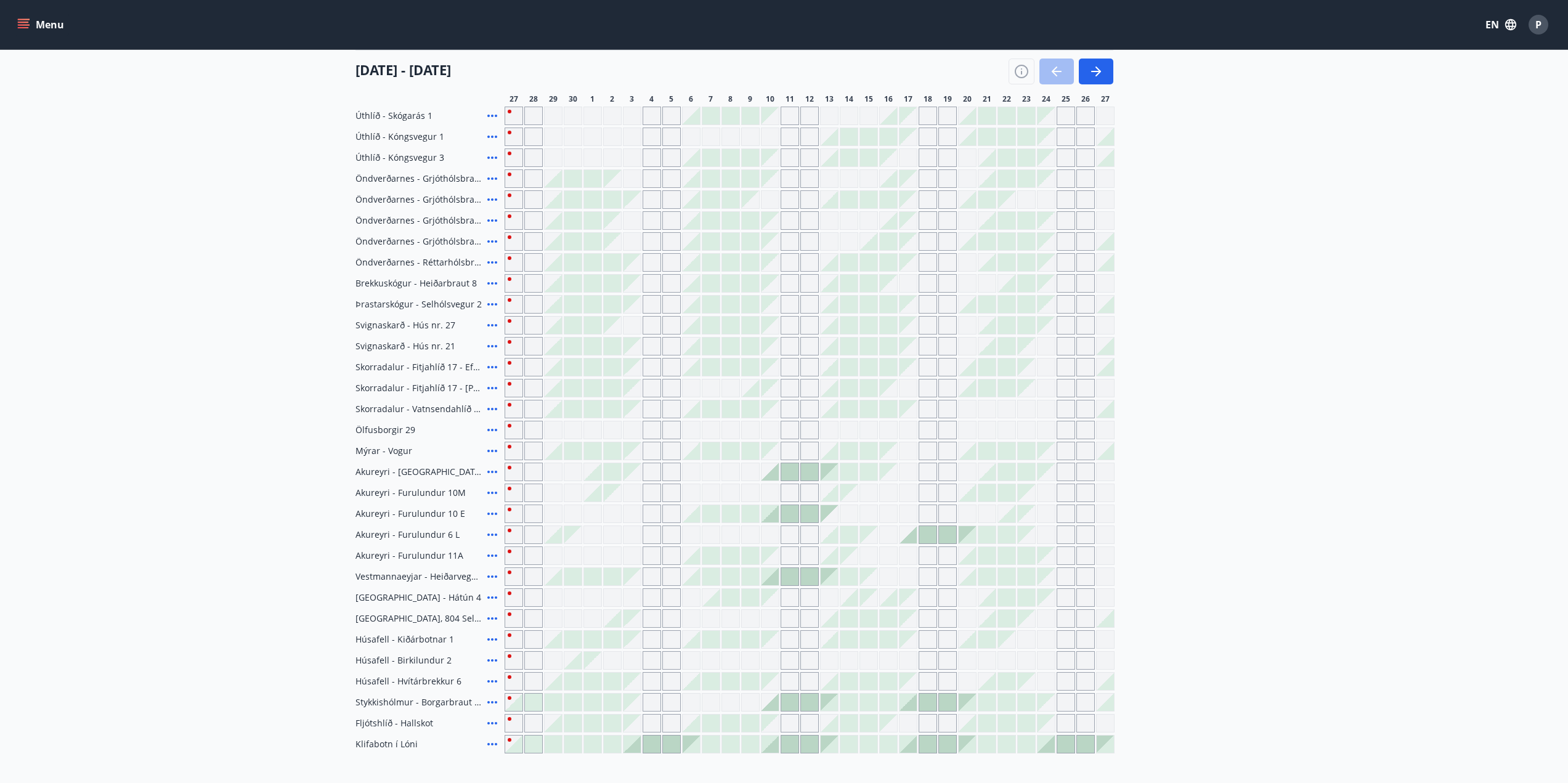
click at [493, 390] on icon at bounding box center [492, 388] width 15 height 15
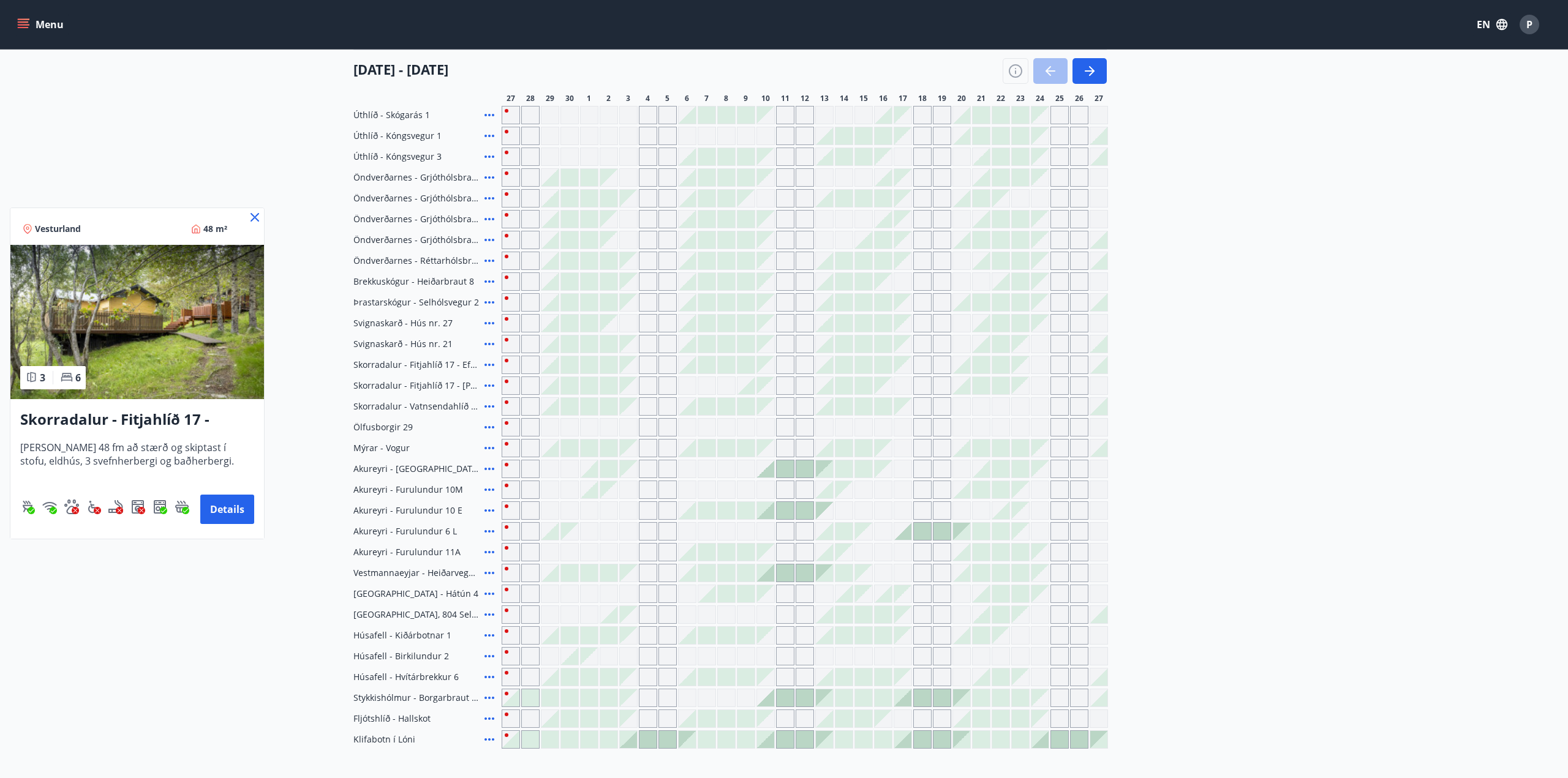
click at [253, 215] on icon at bounding box center [254, 217] width 9 height 9
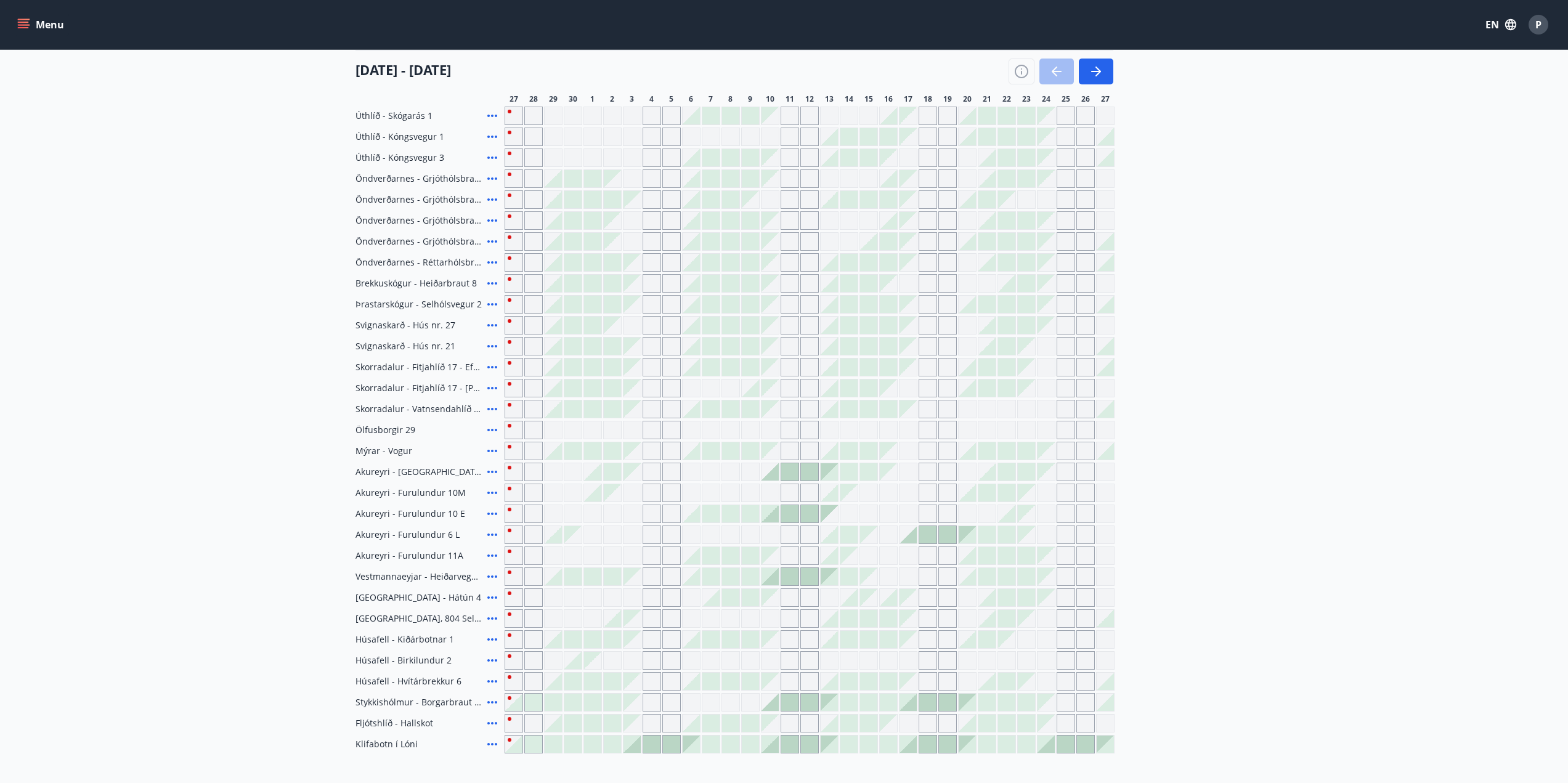
click at [496, 303] on icon at bounding box center [492, 305] width 15 height 15
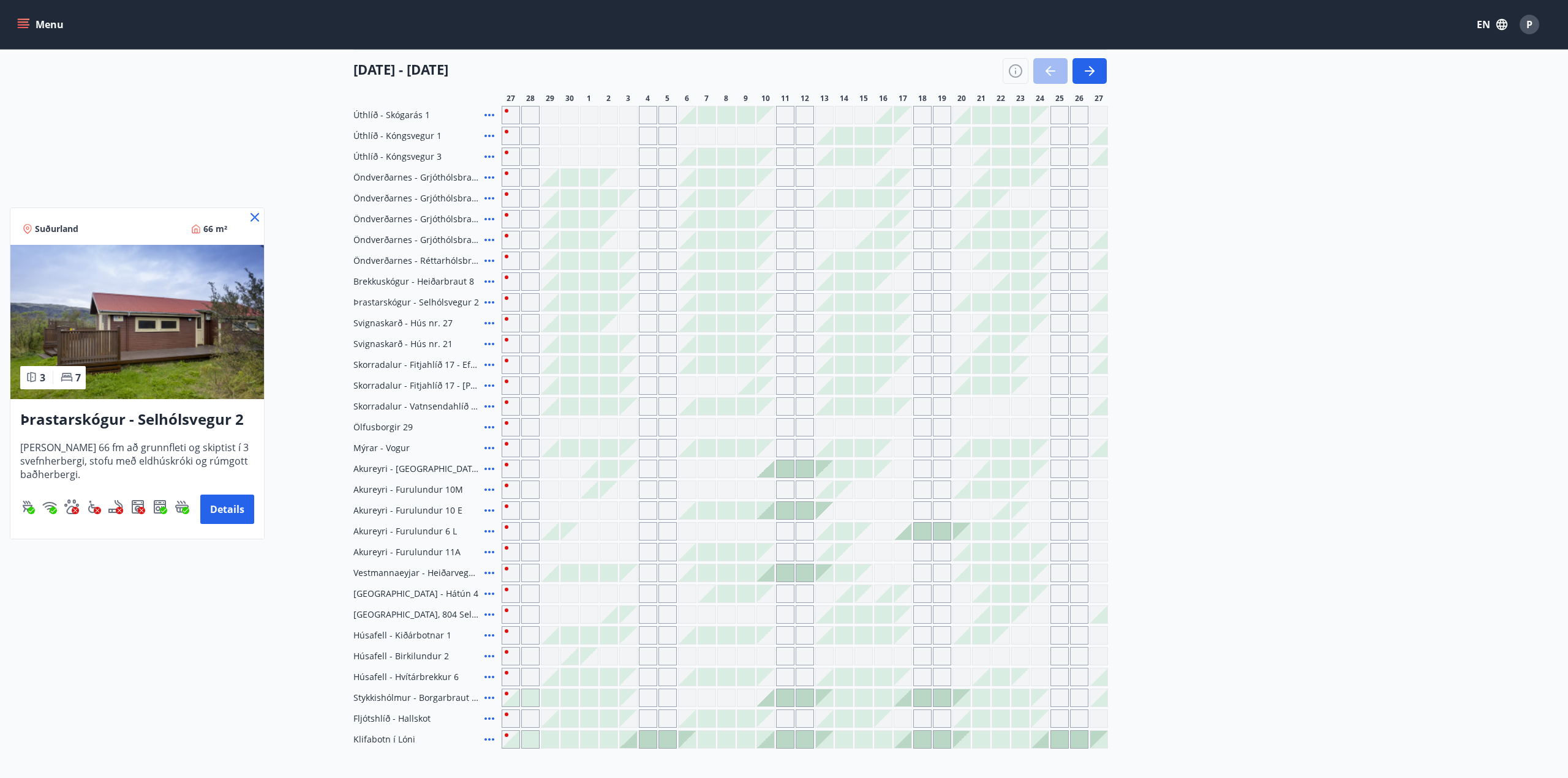
click at [489, 261] on div at bounding box center [784, 389] width 1568 height 778
click at [489, 261] on icon at bounding box center [489, 261] width 10 height 3
click at [257, 218] on main "Overview calendar Area All Dates Date filter Sleeps +1 27 September - 27 Octobe…" at bounding box center [779, 308] width 1559 height 881
click at [254, 216] on main "Overview calendar Area All Dates Date filter Sleeps +1 27 September - 27 Octobe…" at bounding box center [779, 308] width 1559 height 881
click at [488, 236] on icon at bounding box center [489, 240] width 15 height 15
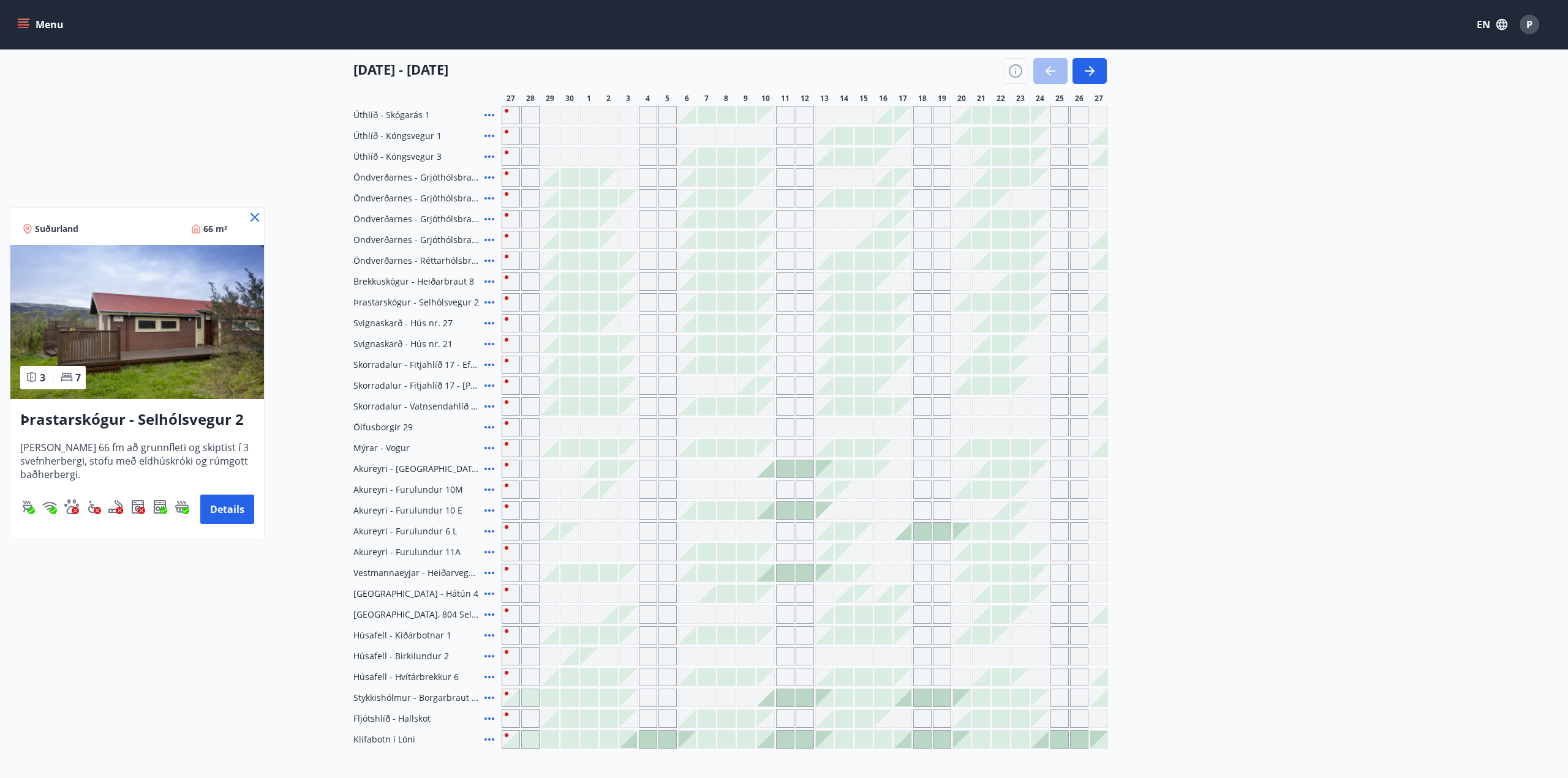
click at [255, 219] on main "Overview calendar Area All Dates Date filter Sleeps +1 27 September - 27 Octobe…" at bounding box center [779, 308] width 1559 height 881
click at [488, 240] on icon at bounding box center [489, 240] width 10 height 3
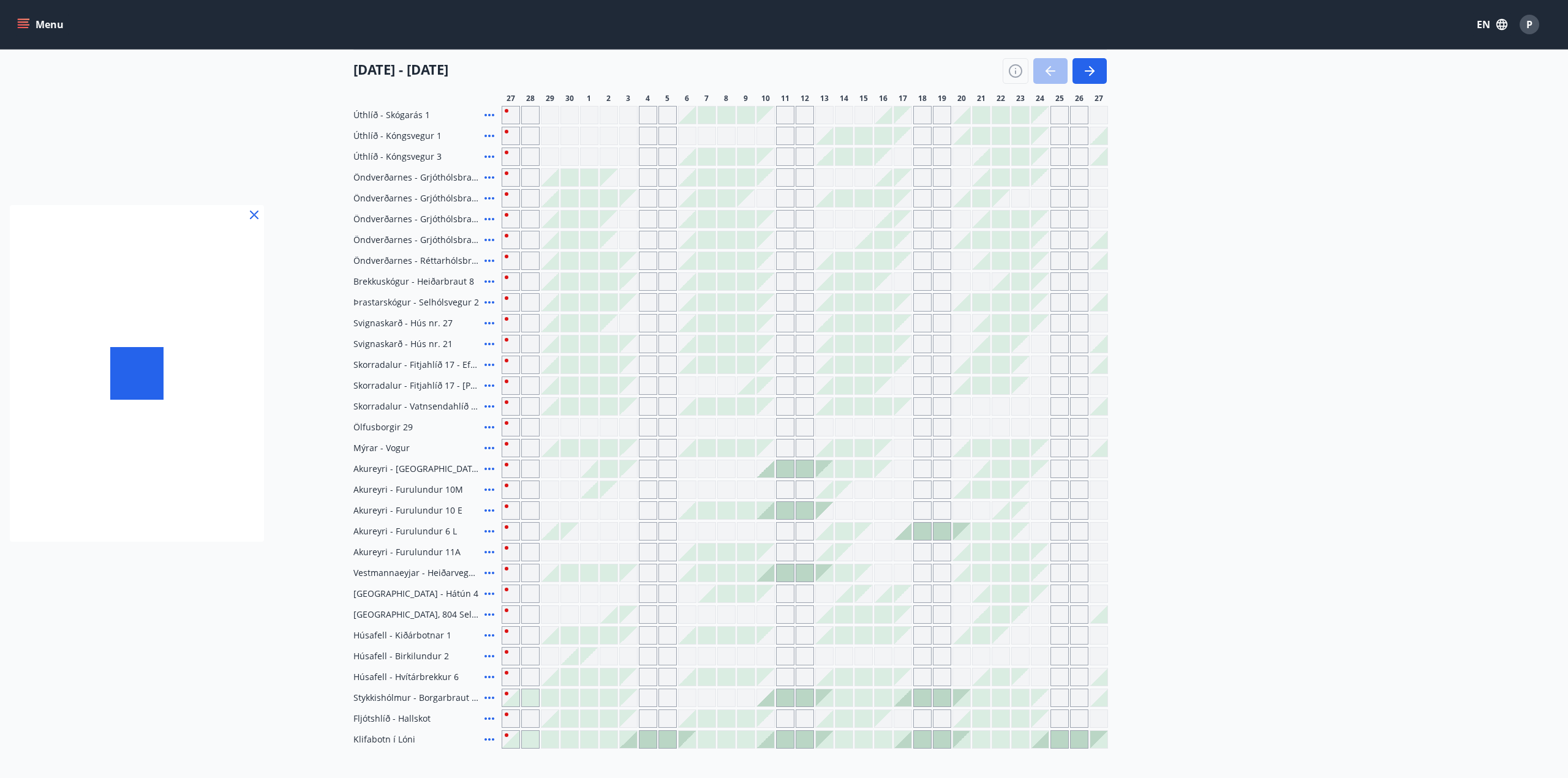
click at [486, 239] on div at bounding box center [784, 389] width 1568 height 778
click at [494, 237] on icon at bounding box center [489, 240] width 15 height 15
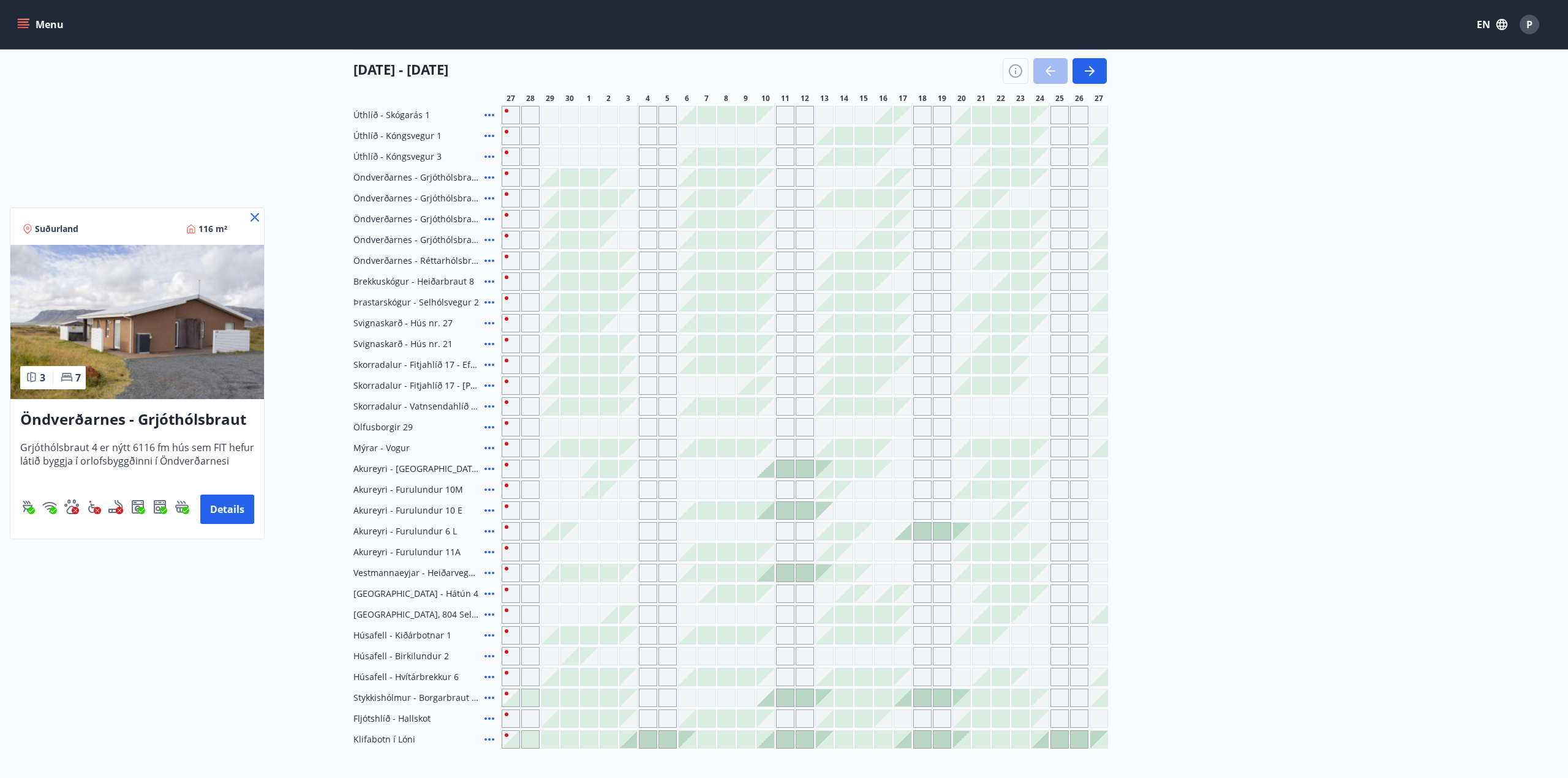
click at [1097, 69] on div at bounding box center [784, 389] width 1568 height 778
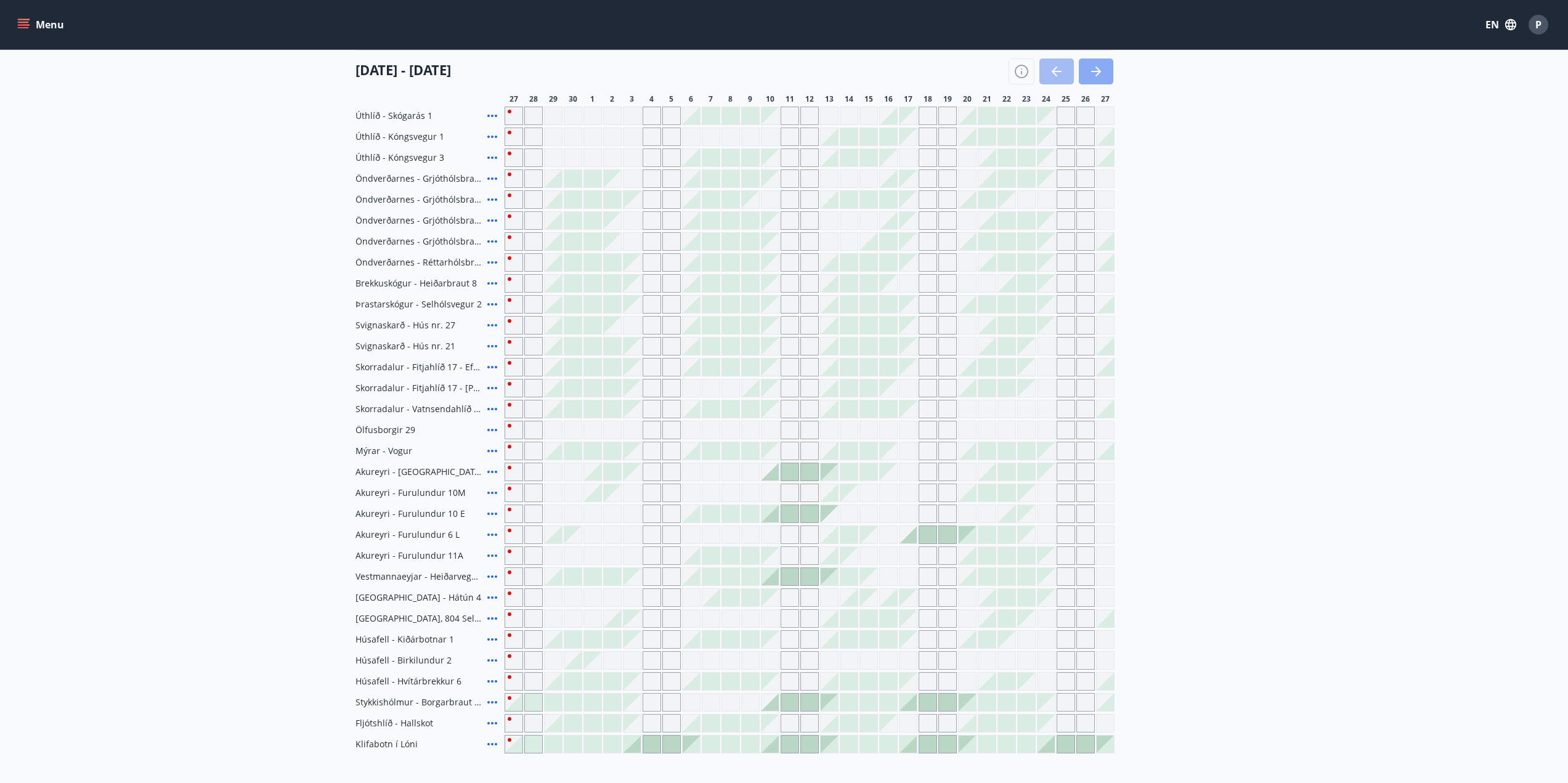
click at [1092, 73] on icon "button" at bounding box center [1096, 72] width 15 height 15
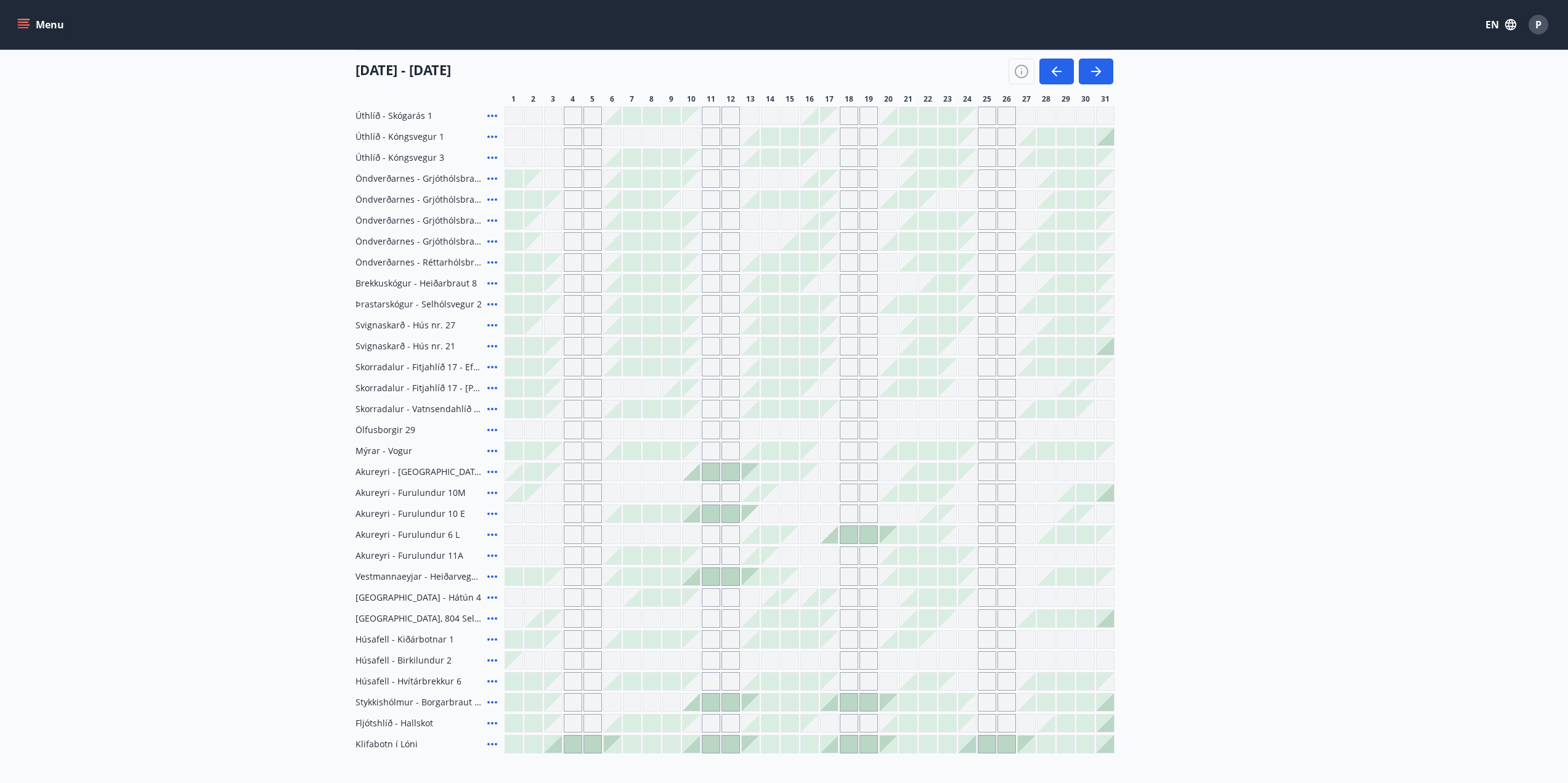
click at [491, 446] on icon at bounding box center [492, 451] width 15 height 15
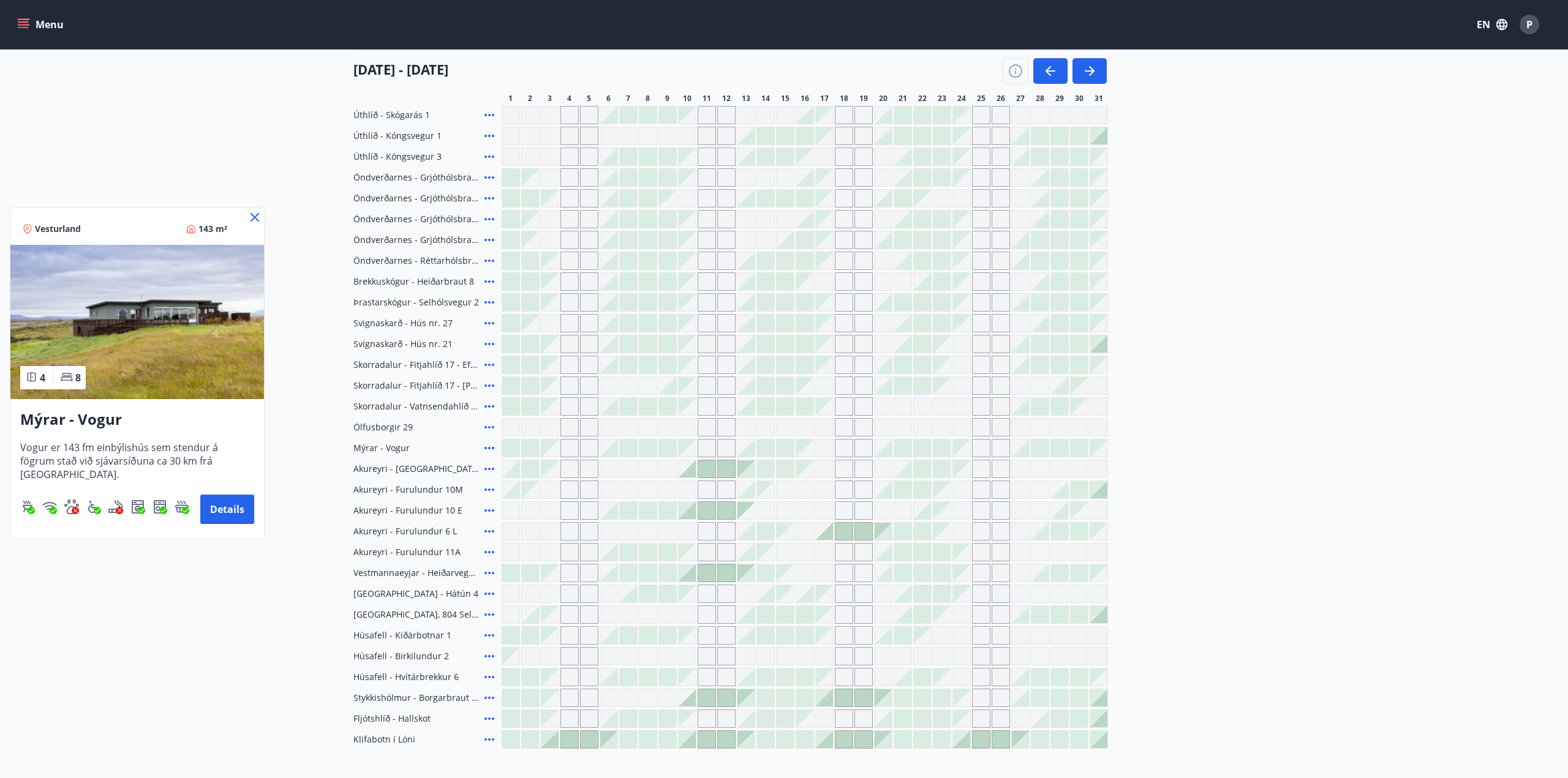
click at [251, 216] on icon at bounding box center [255, 218] width 15 height 15
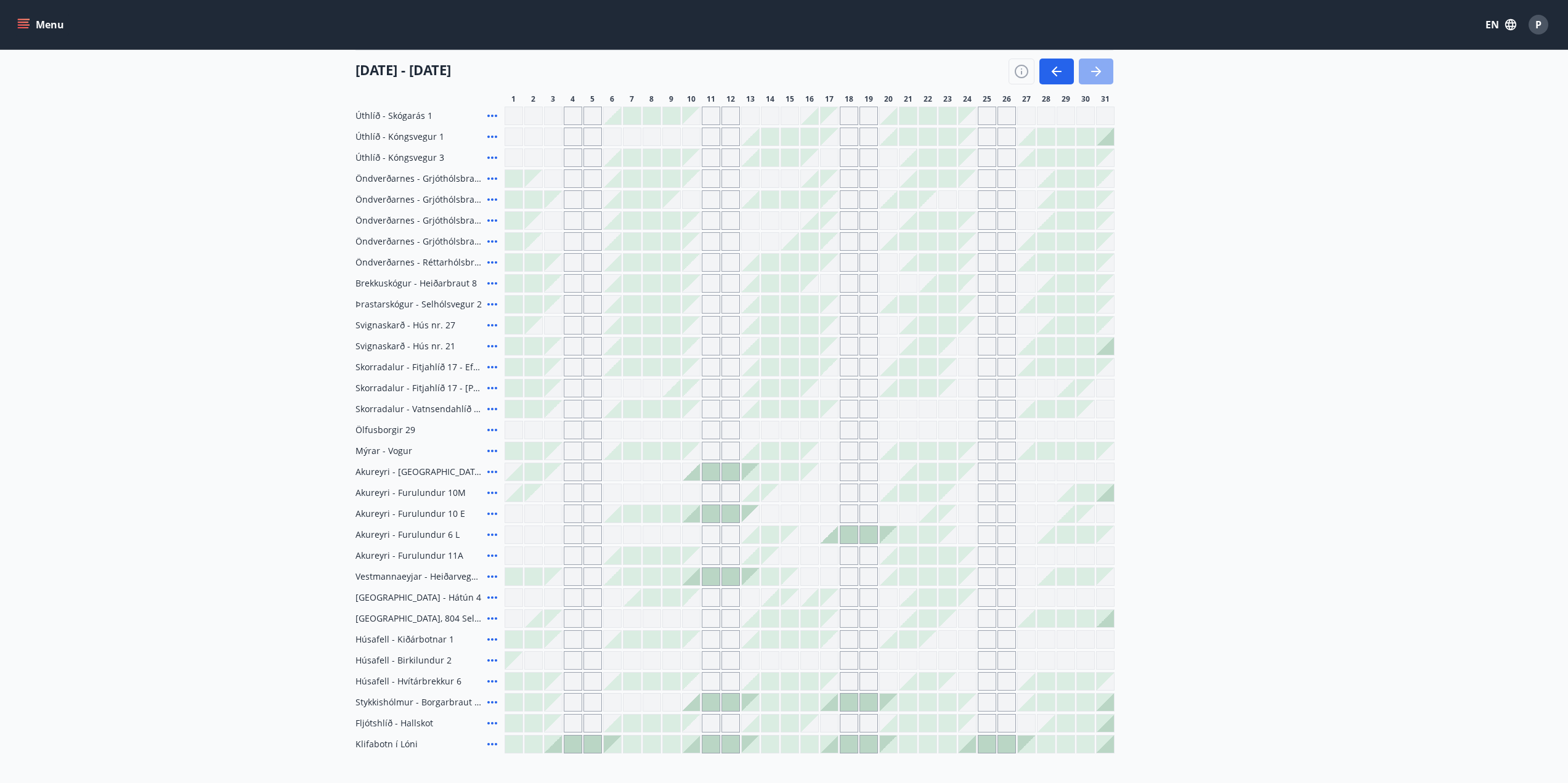
click at [1099, 68] on icon "button" at bounding box center [1096, 72] width 15 height 15
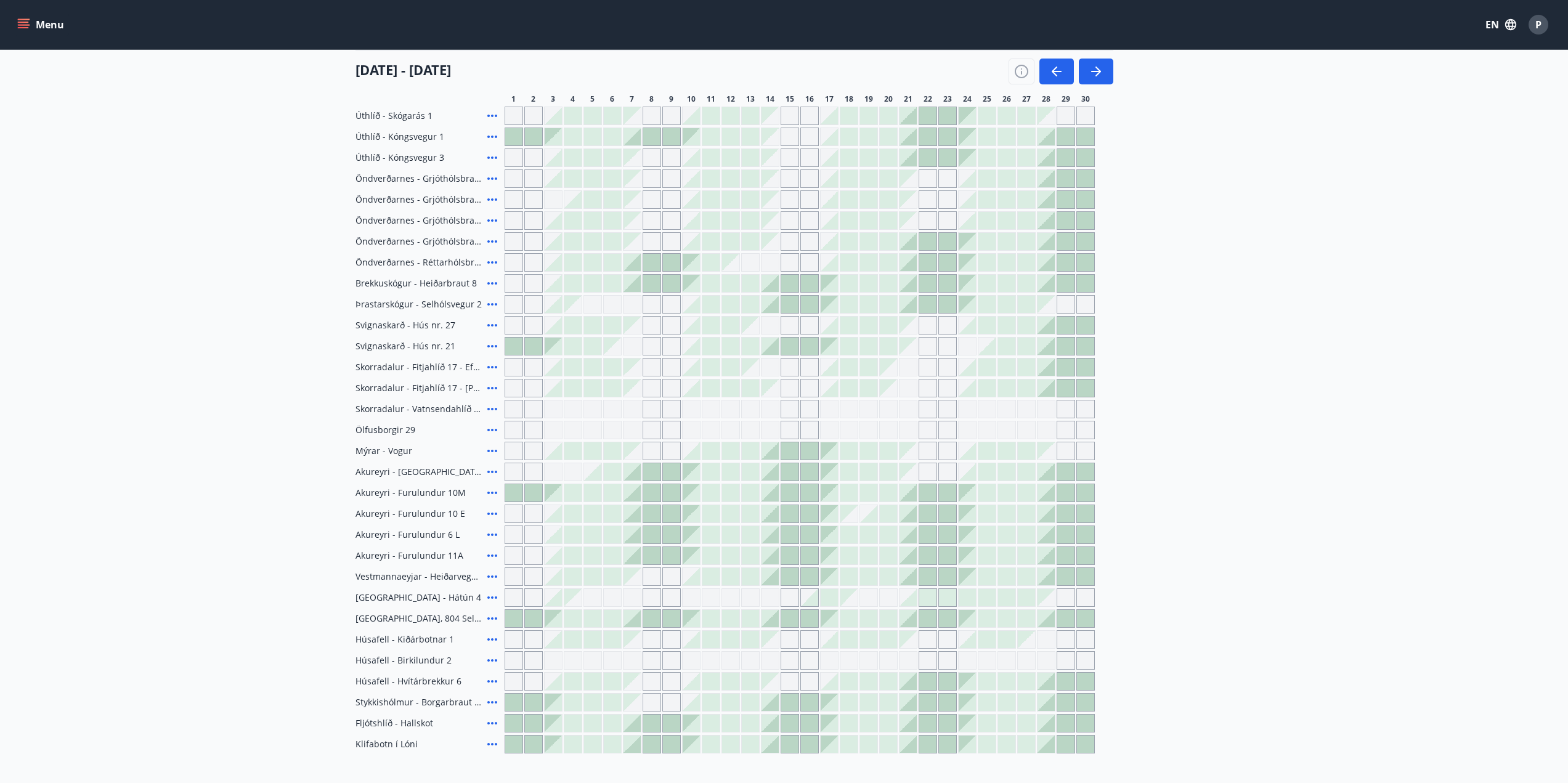
click at [492, 243] on icon at bounding box center [492, 242] width 15 height 15
